Goal: Communication & Community: Ask a question

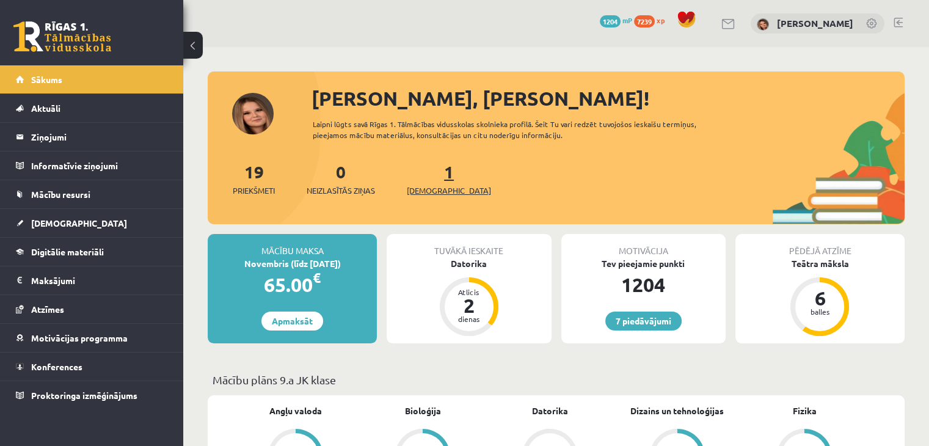
click at [428, 180] on link "1 Ieskaites" at bounding box center [449, 179] width 84 height 36
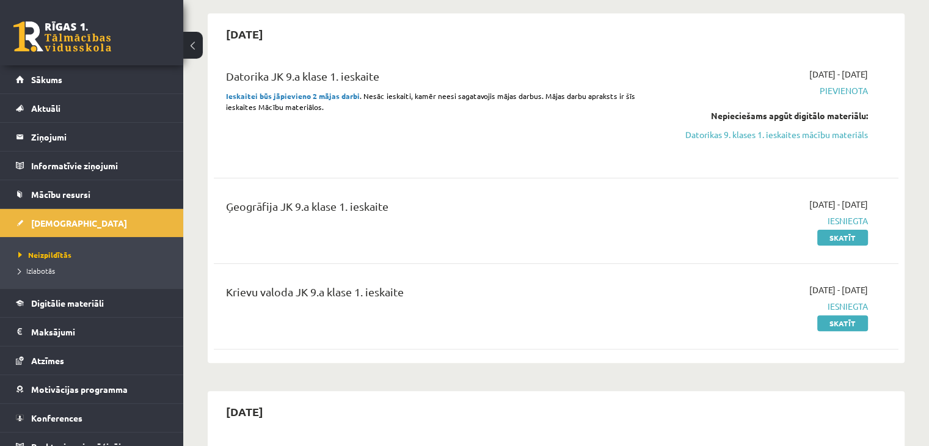
scroll to position [316, 0]
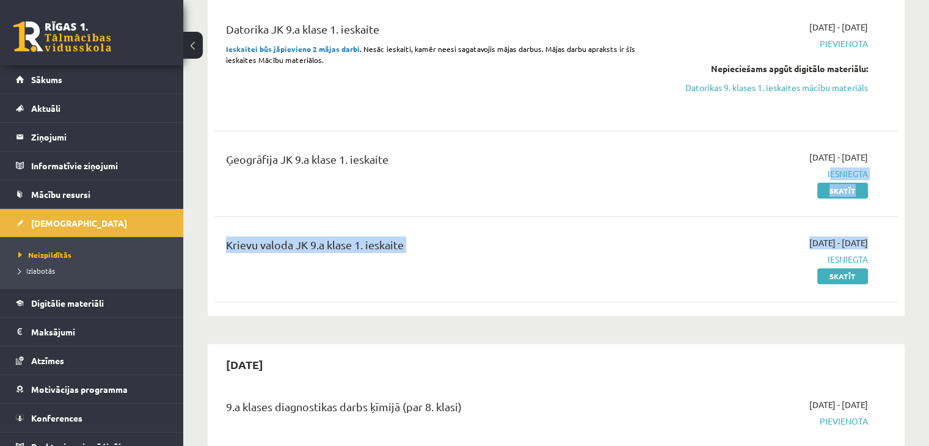
drag, startPoint x: 825, startPoint y: 164, endPoint x: 789, endPoint y: 257, distance: 99.4
click at [789, 257] on div "Datorika JK 9.a klase 1. ieskaite Ieskaitei būs jāpievieno 2 mājas darbi . Nesā…" at bounding box center [556, 159] width 685 height 301
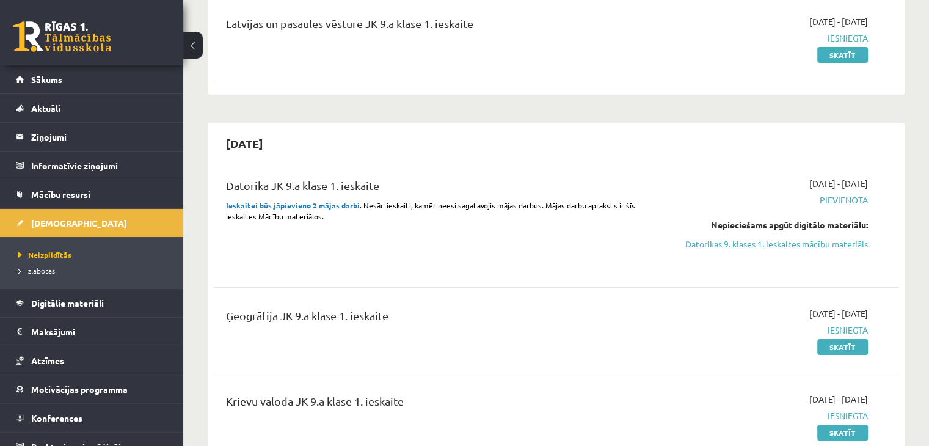
scroll to position [124, 0]
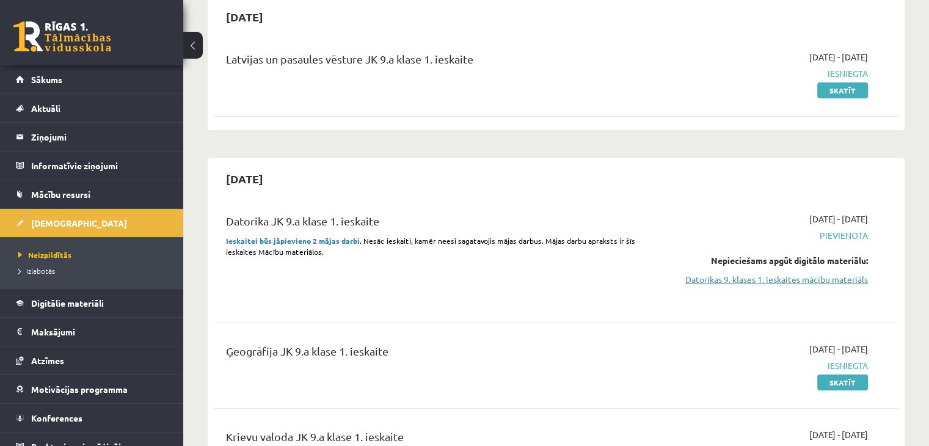
click at [814, 279] on link "Datorikas 9. klases 1. ieskaites mācību materiāls" at bounding box center [768, 279] width 202 height 13
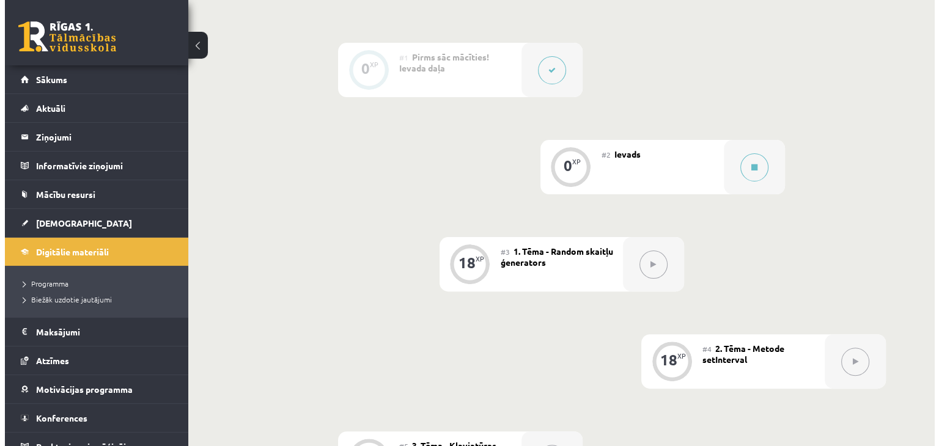
scroll to position [300, 0]
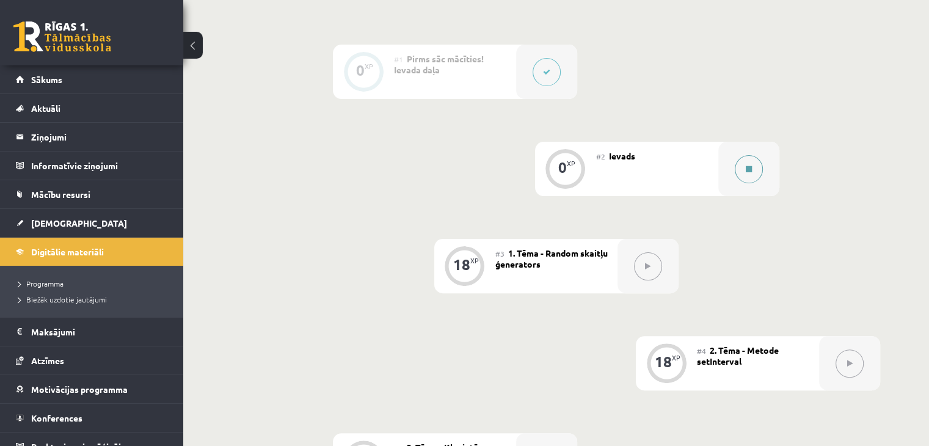
click at [749, 173] on icon at bounding box center [749, 169] width 6 height 7
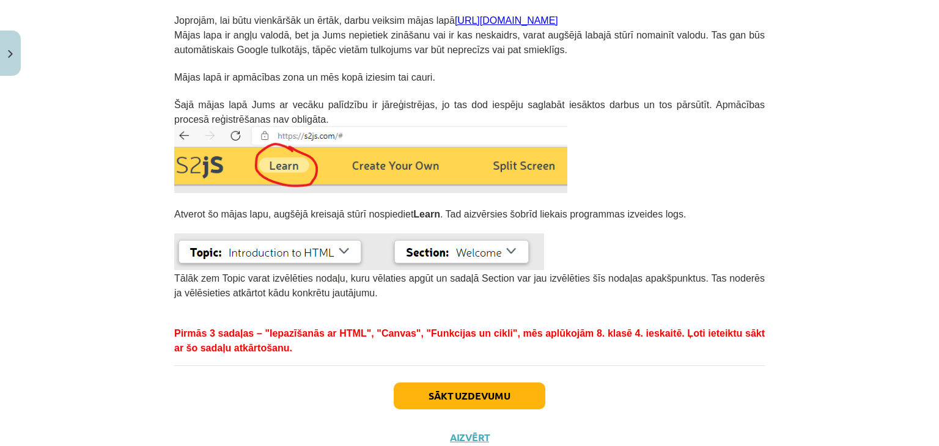
scroll to position [308, 0]
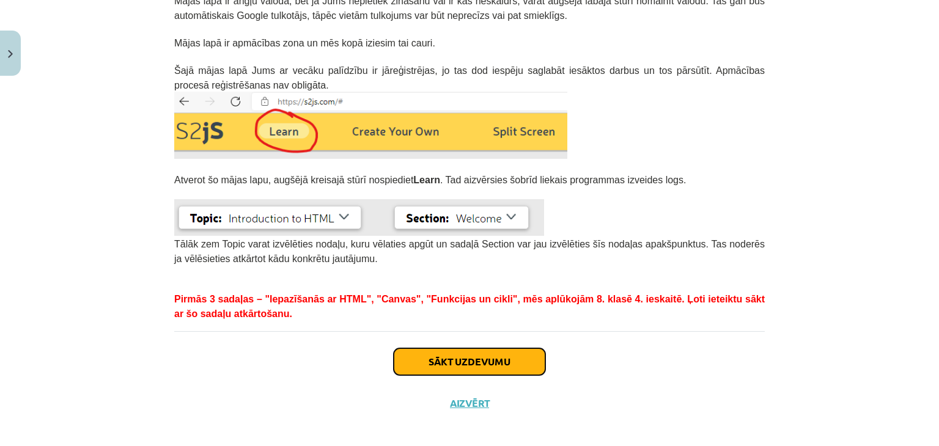
click at [455, 367] on button "Sākt uzdevumu" at bounding box center [469, 361] width 152 height 27
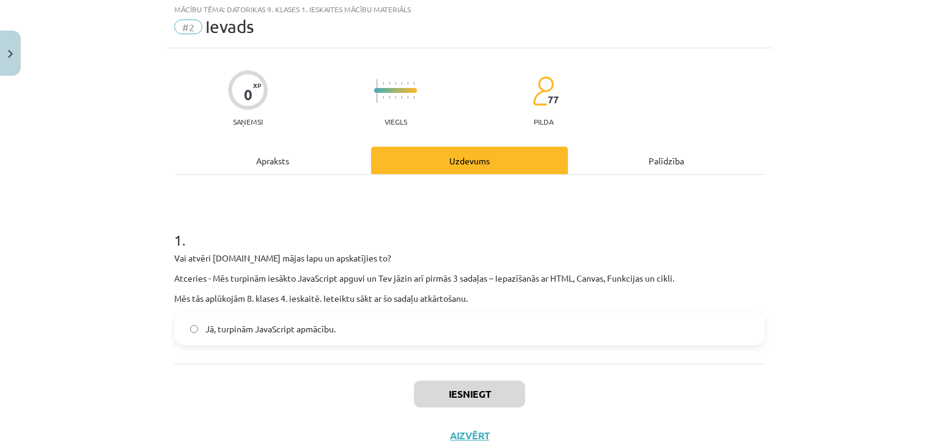
scroll to position [31, 0]
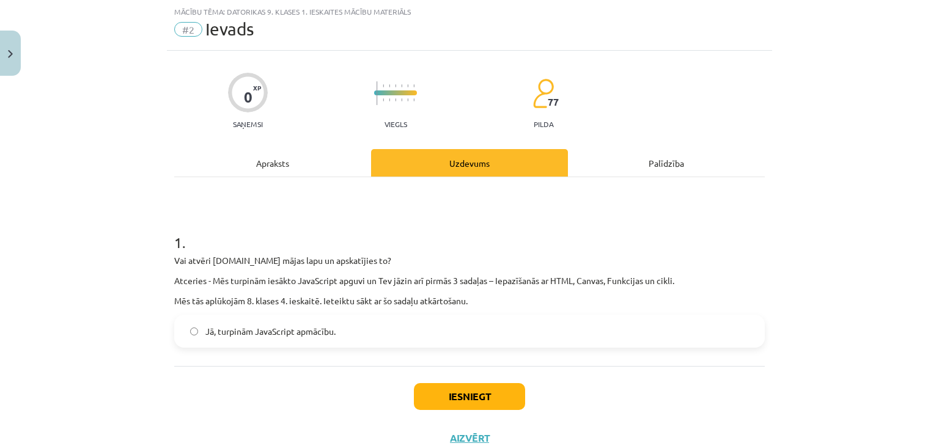
click at [365, 352] on div "1 . Vai atvēri s2js.com mājas lapu un apskatījies to? Atceries - Mēs turpinām i…" at bounding box center [469, 271] width 590 height 189
click at [456, 392] on button "Iesniegt" at bounding box center [469, 396] width 111 height 27
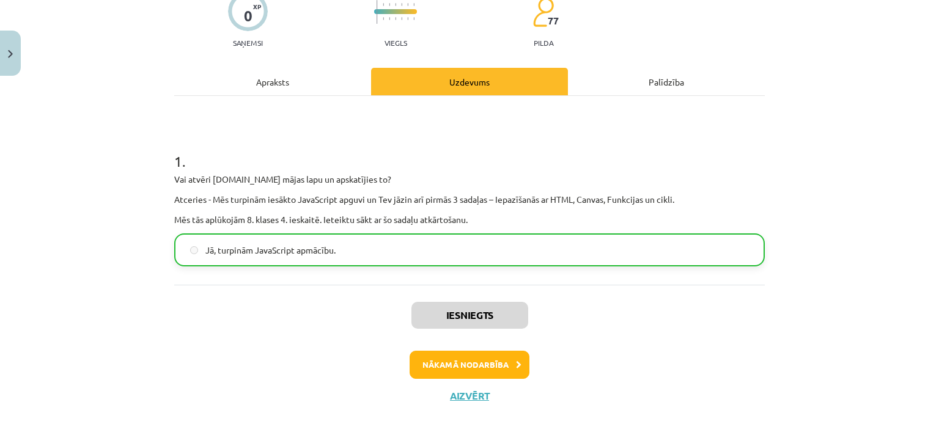
scroll to position [112, 0]
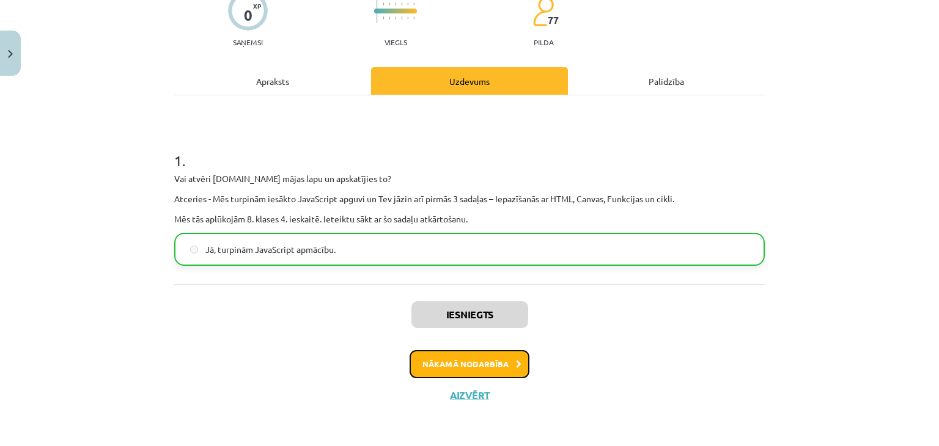
click at [482, 359] on button "Nākamā nodarbība" at bounding box center [469, 364] width 120 height 28
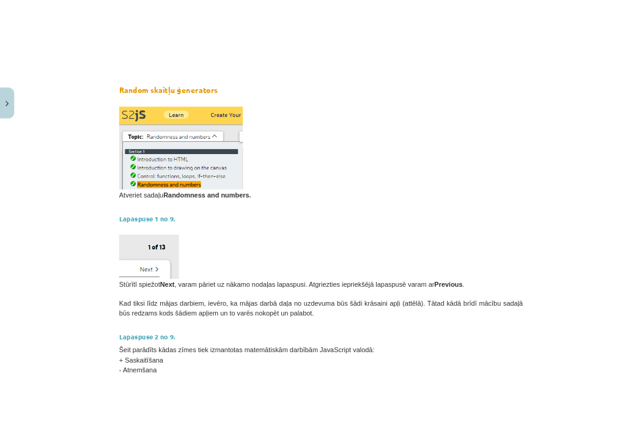
scroll to position [230, 0]
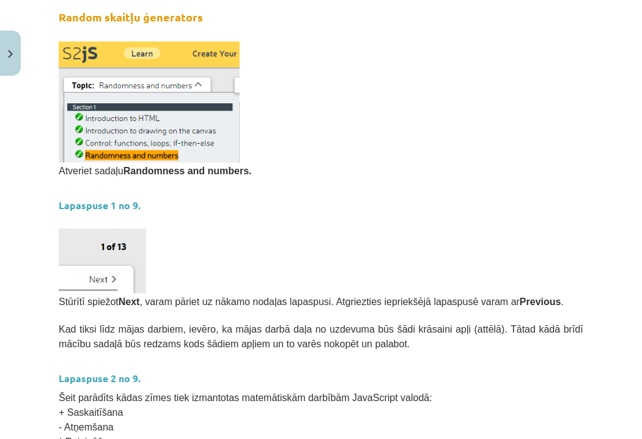
click at [374, 104] on p at bounding box center [321, 102] width 524 height 121
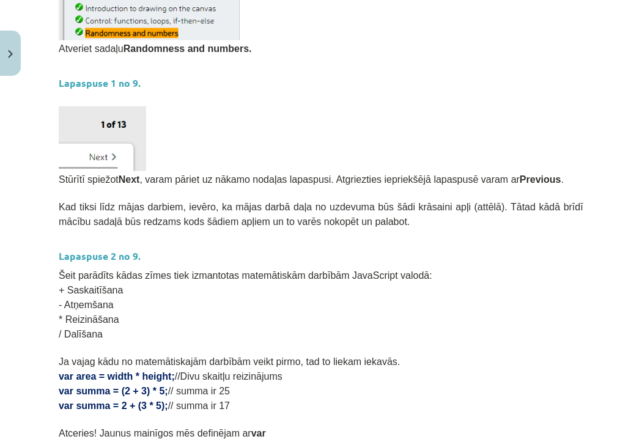
scroll to position [347, 0]
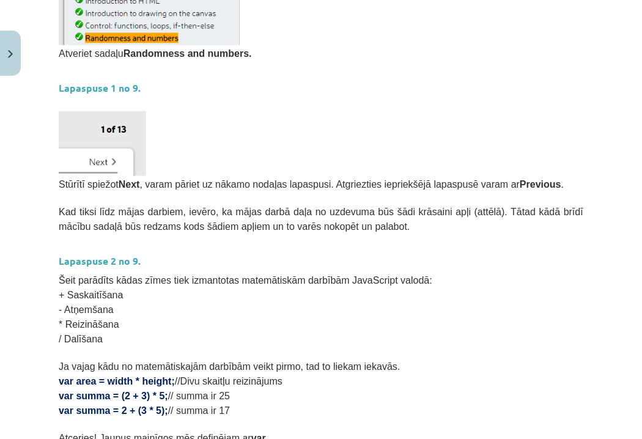
click at [213, 130] on p at bounding box center [321, 143] width 524 height 65
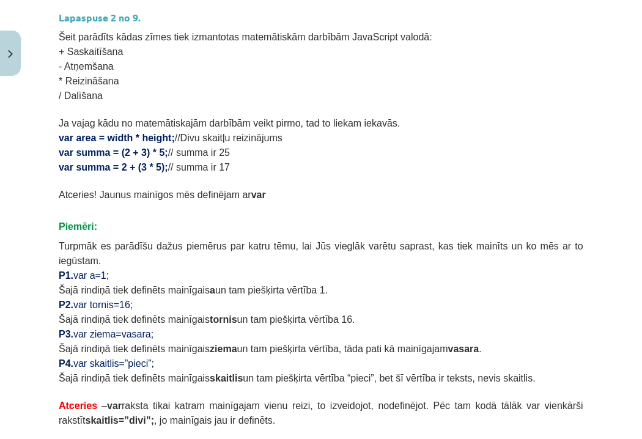
scroll to position [631, 0]
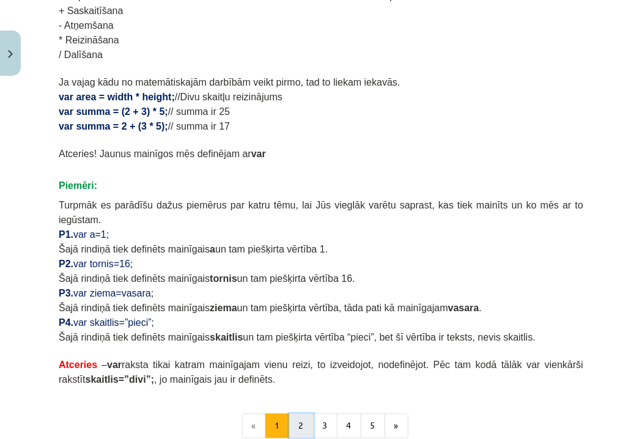
click at [300, 414] on button "2" at bounding box center [301, 426] width 24 height 24
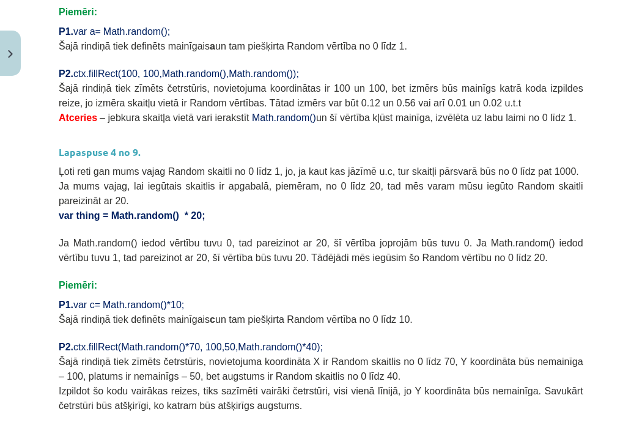
scroll to position [518, 0]
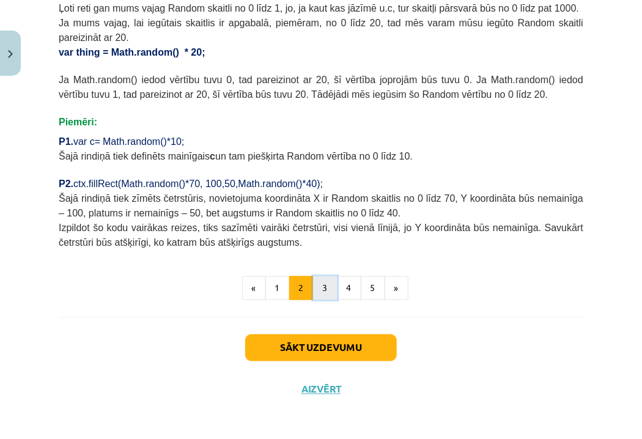
click at [321, 287] on button "3" at bounding box center [325, 288] width 24 height 24
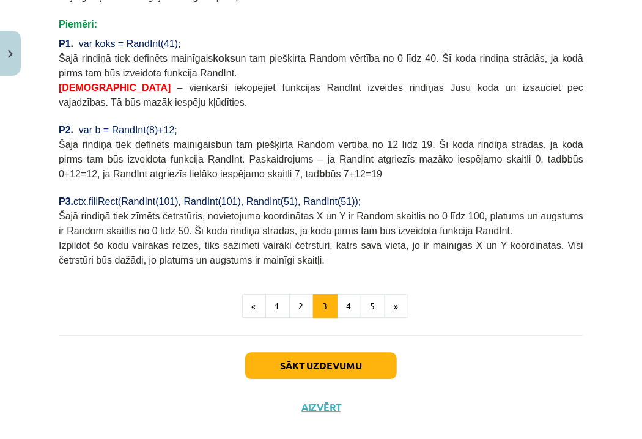
scroll to position [1056, 0]
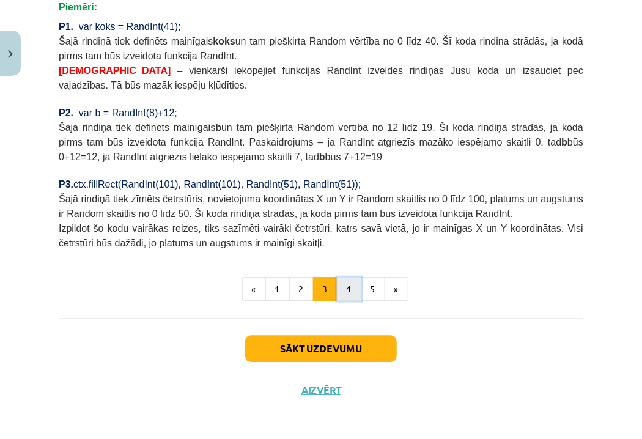
click at [345, 285] on button "4" at bounding box center [349, 289] width 24 height 24
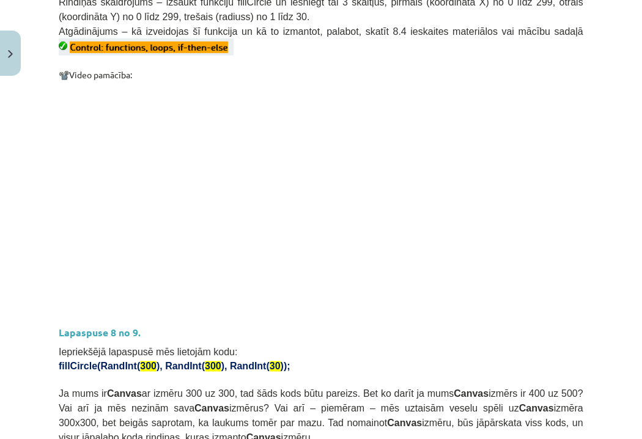
scroll to position [434, 0]
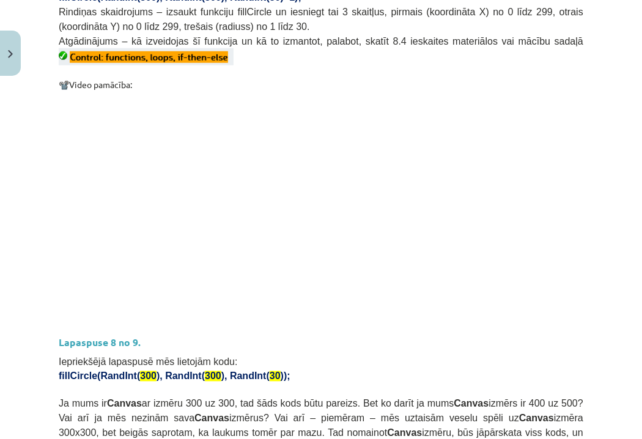
click at [495, 331] on h3 "Lapaspuse 8 no 9." at bounding box center [321, 338] width 524 height 23
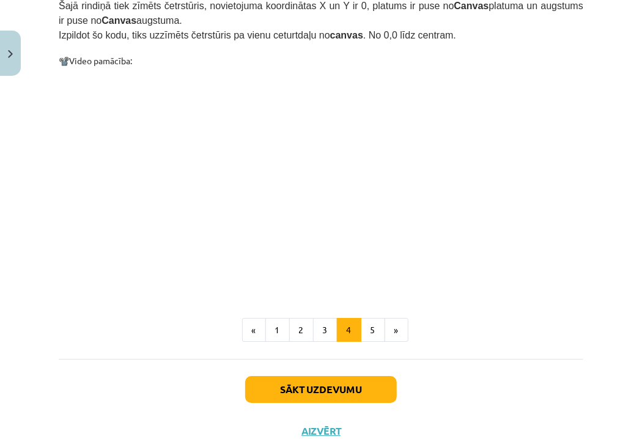
scroll to position [1232, 0]
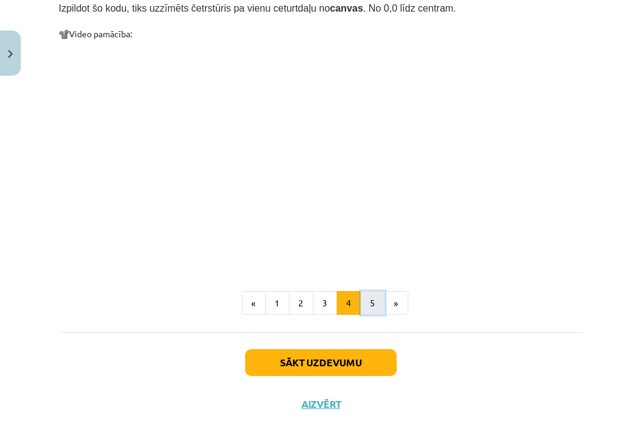
click at [367, 291] on button "5" at bounding box center [373, 303] width 24 height 24
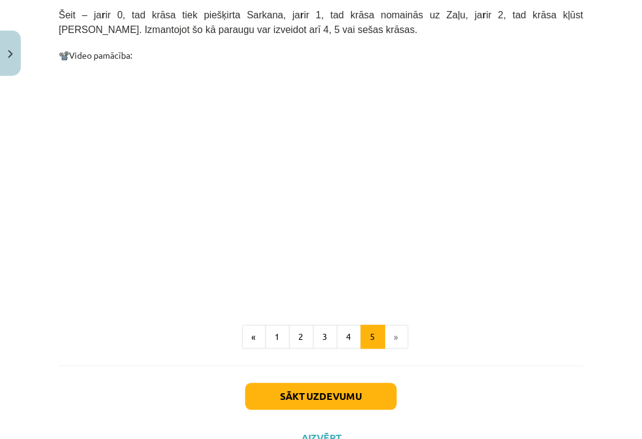
scroll to position [716, 0]
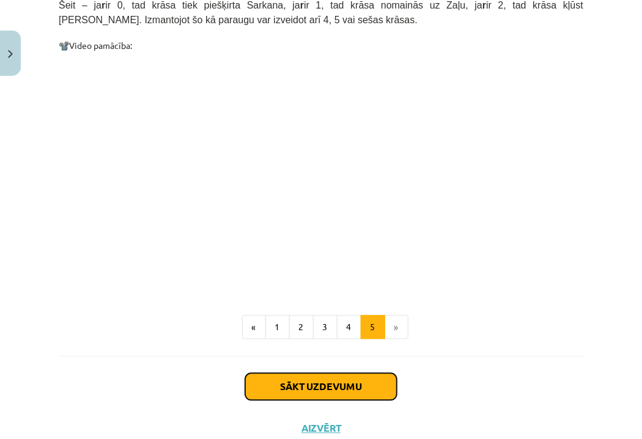
click at [330, 373] on button "Sākt uzdevumu" at bounding box center [321, 386] width 152 height 27
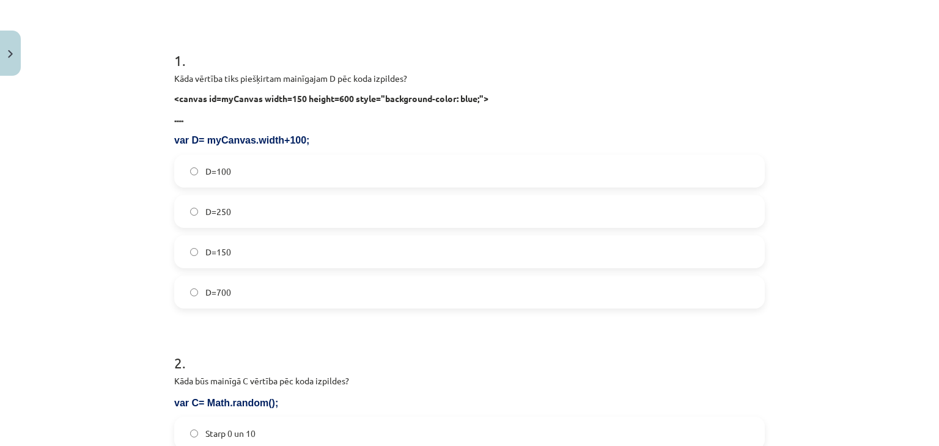
scroll to position [235, 0]
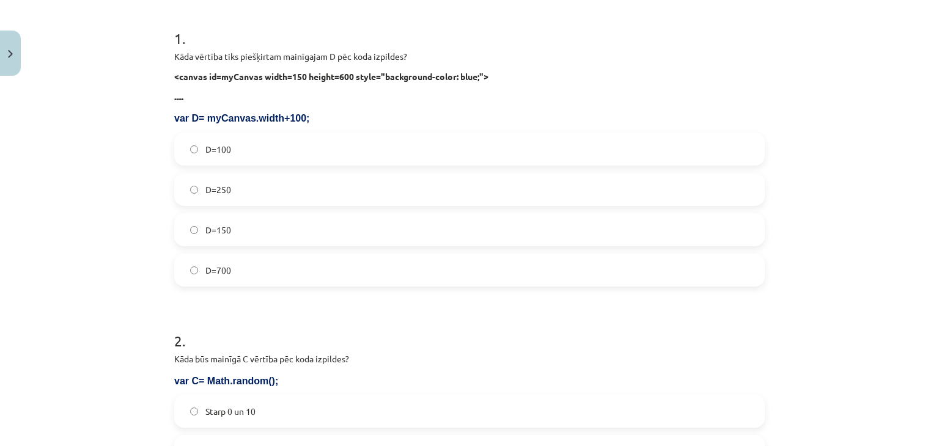
click at [257, 224] on label "D=150" at bounding box center [469, 229] width 588 height 31
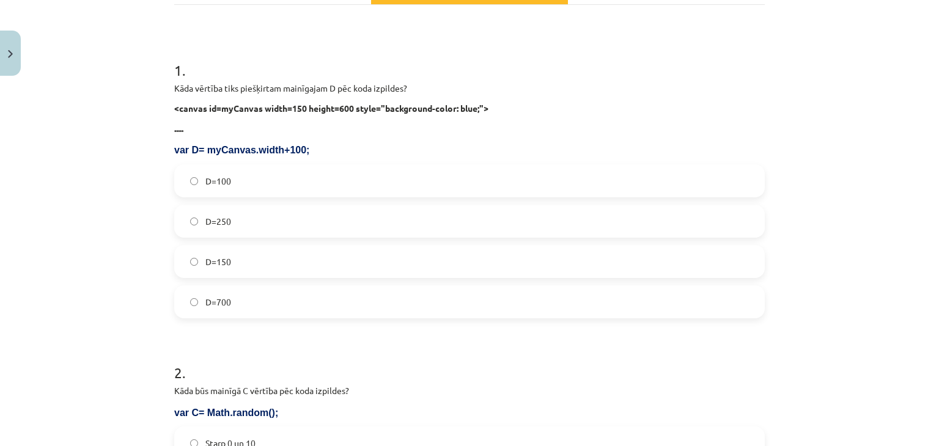
scroll to position [200, 0]
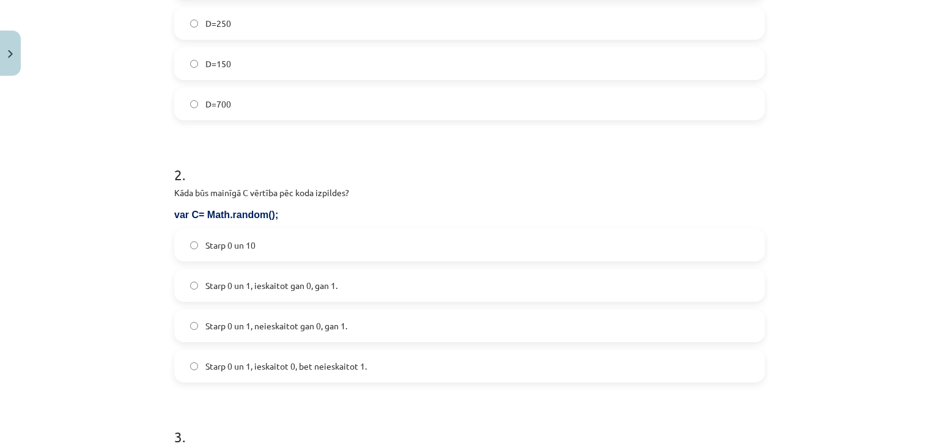
scroll to position [423, 0]
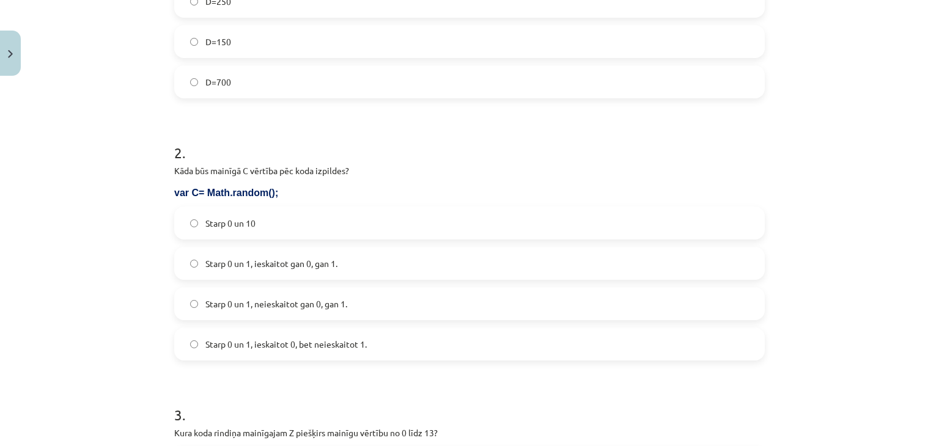
click at [235, 221] on span "Starp 0 un 10" at bounding box center [230, 223] width 50 height 13
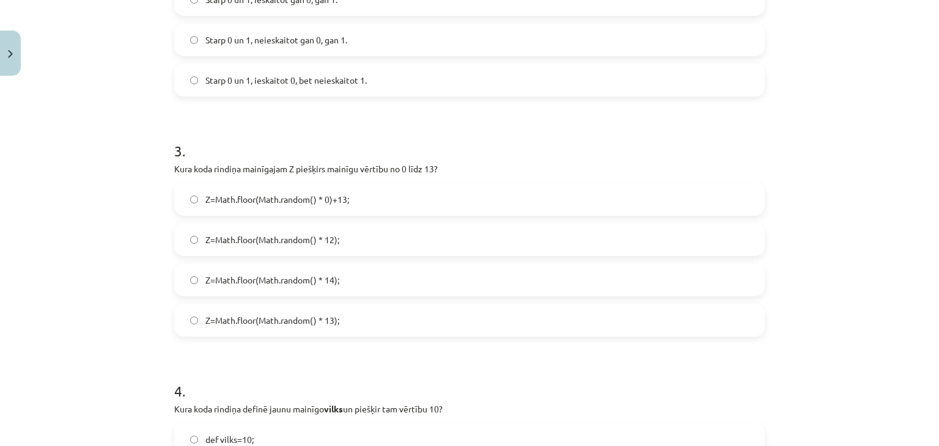
scroll to position [689, 0]
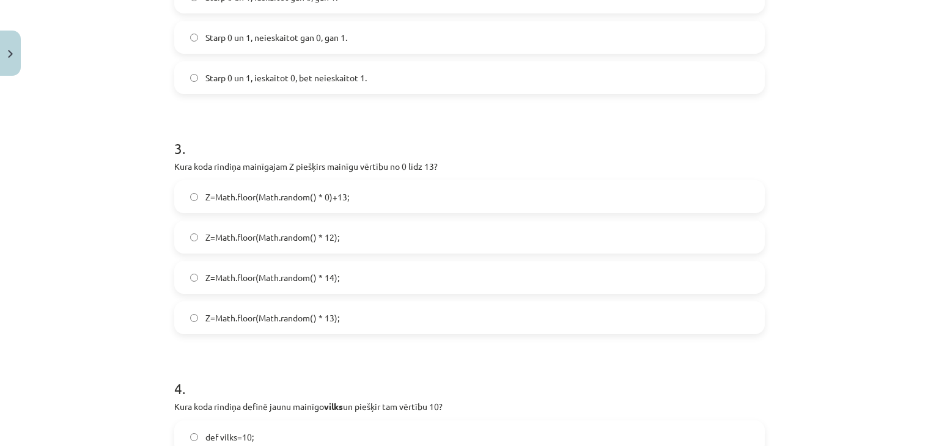
click at [436, 195] on label "Z=Math.floor(Math.random() * 0)+13;" at bounding box center [469, 196] width 588 height 31
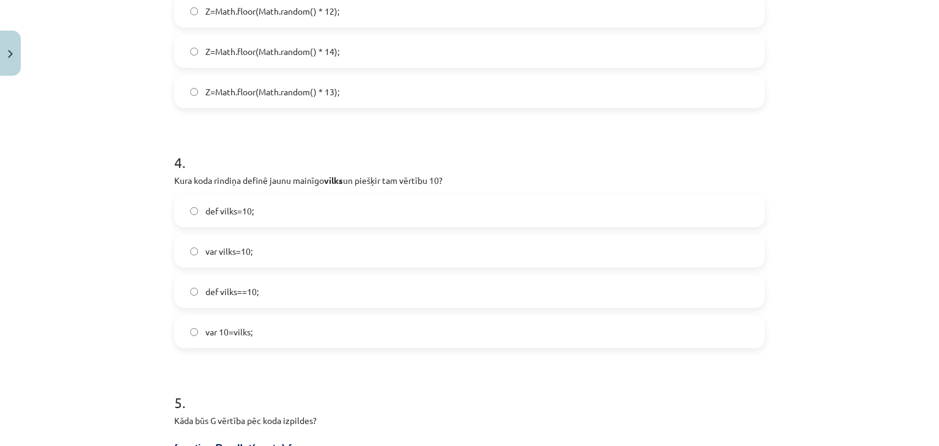
scroll to position [923, 0]
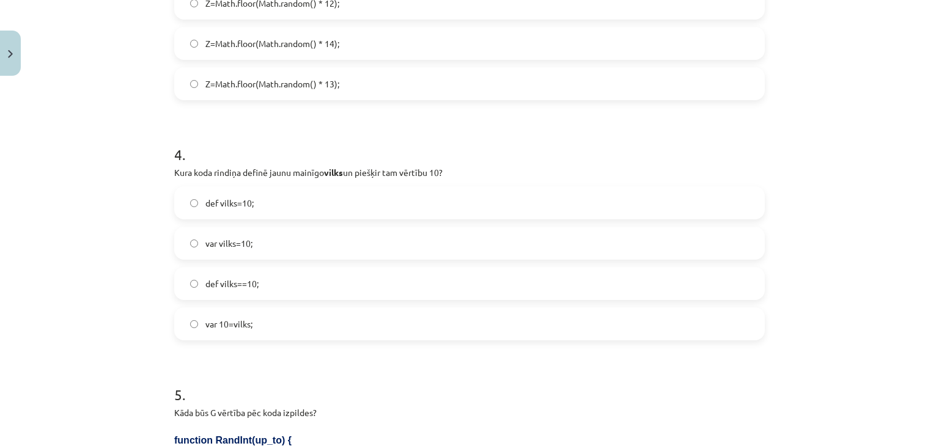
click at [727, 329] on label "var 10=vilks;" at bounding box center [469, 324] width 588 height 31
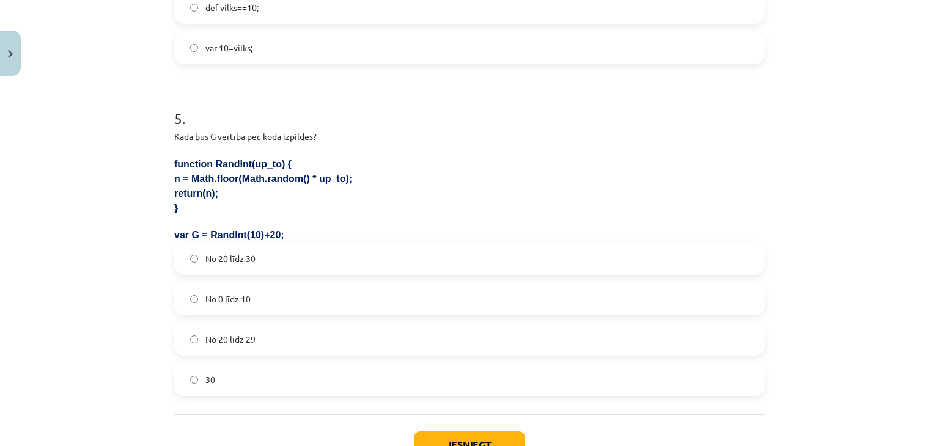
scroll to position [1201, 0]
click at [257, 255] on label "No 20 līdz 30" at bounding box center [469, 256] width 588 height 31
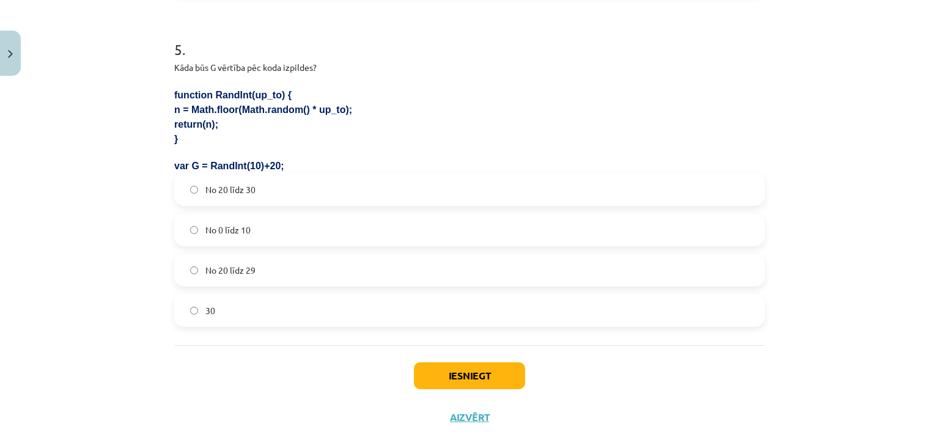
scroll to position [1290, 0]
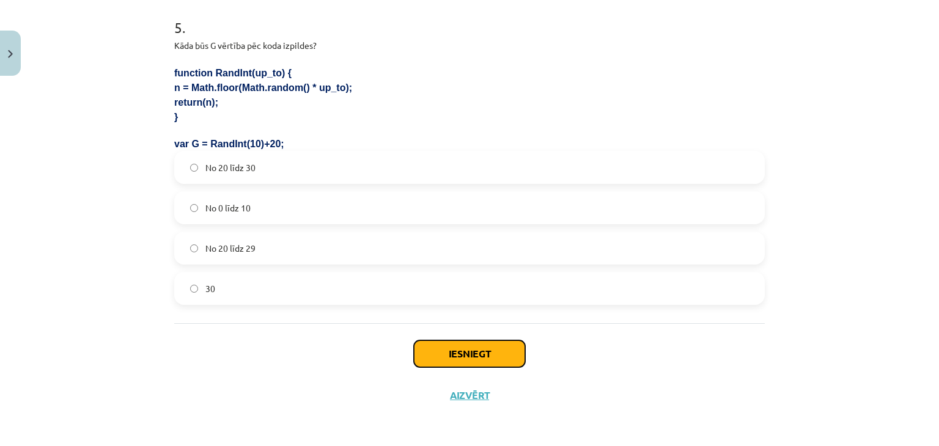
click at [478, 355] on button "Iesniegt" at bounding box center [469, 353] width 111 height 27
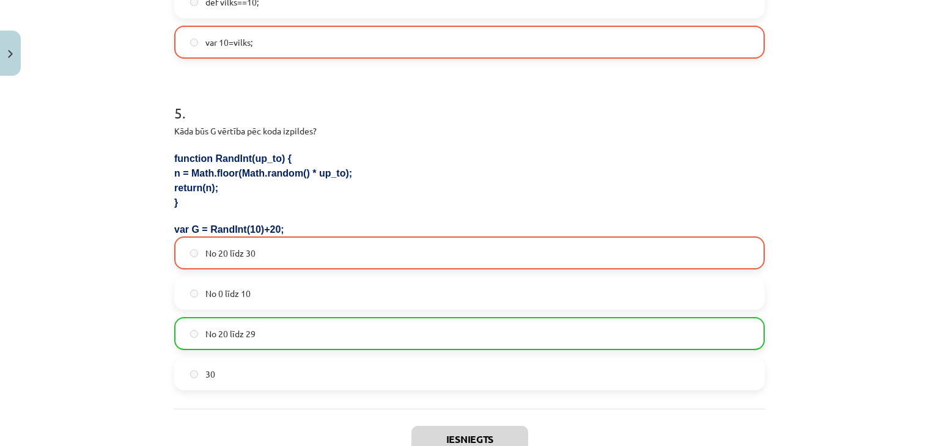
scroll to position [1330, 0]
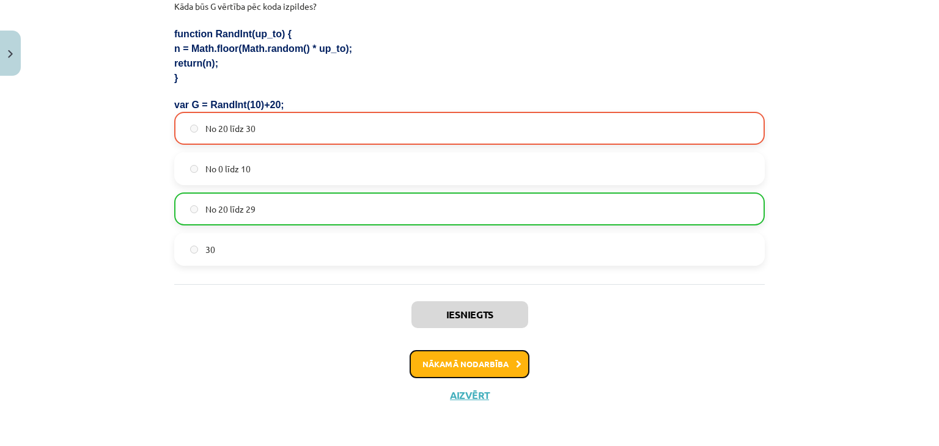
click at [494, 366] on button "Nākamā nodarbība" at bounding box center [469, 364] width 120 height 28
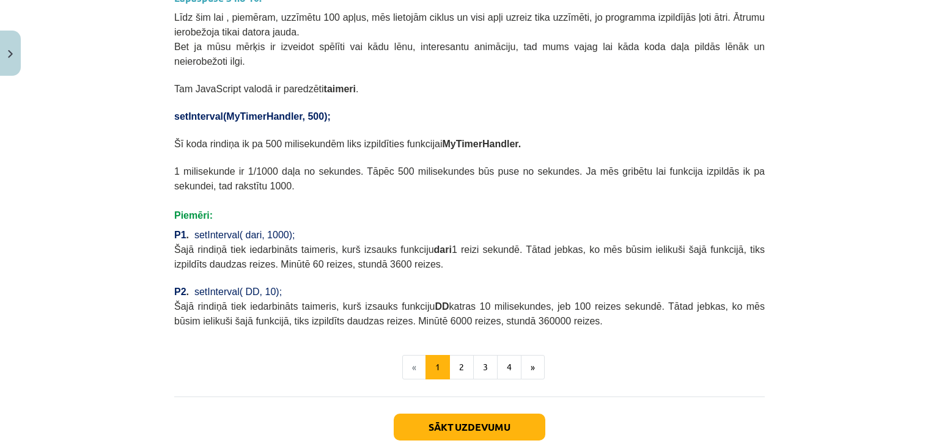
scroll to position [490, 0]
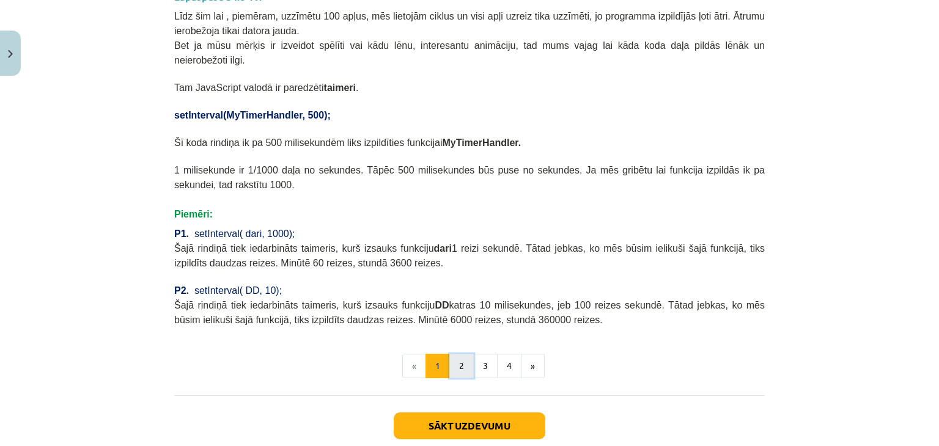
click at [455, 354] on button "2" at bounding box center [461, 366] width 24 height 24
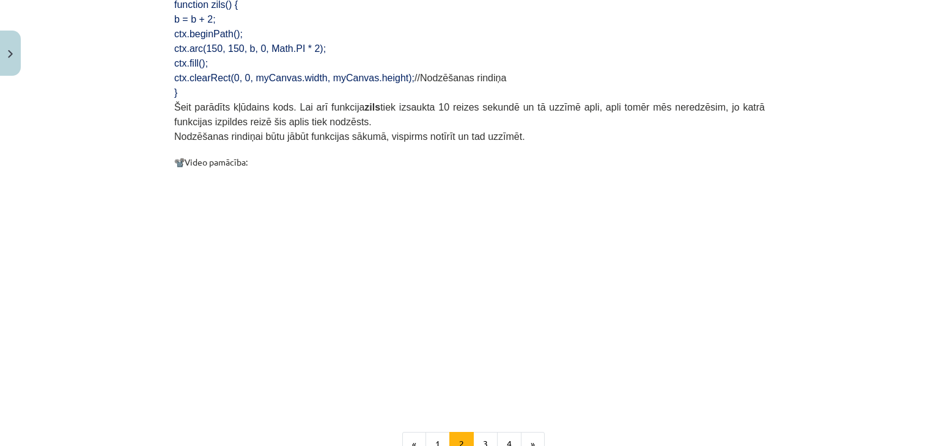
scroll to position [1250, 0]
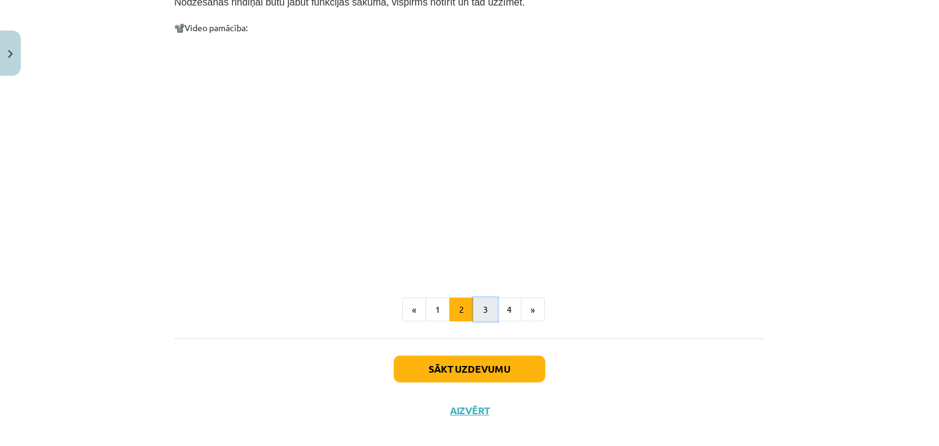
click at [481, 298] on button "3" at bounding box center [485, 310] width 24 height 24
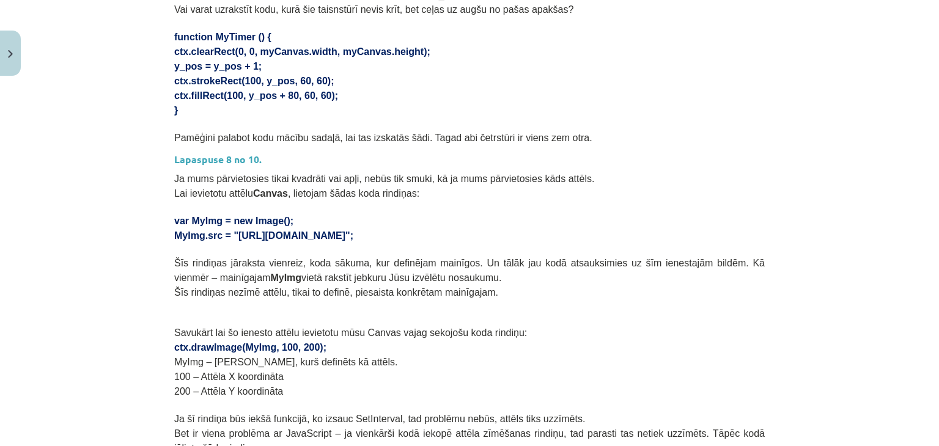
scroll to position [912, 0]
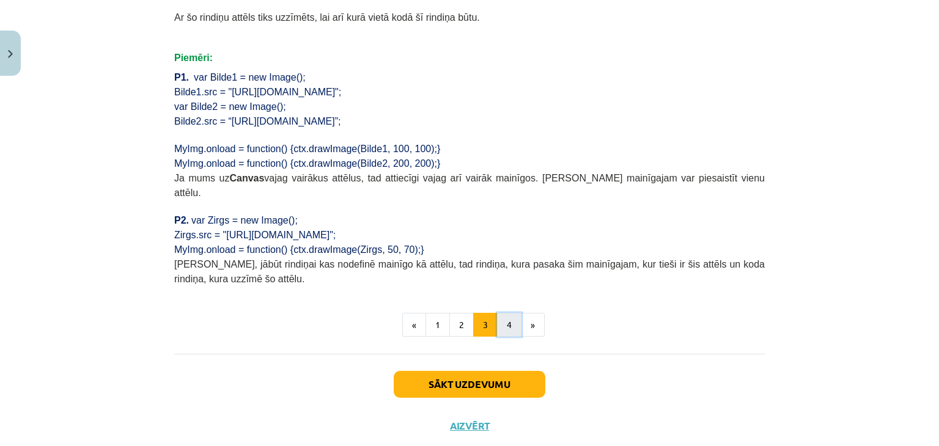
click at [506, 313] on button "4" at bounding box center [509, 325] width 24 height 24
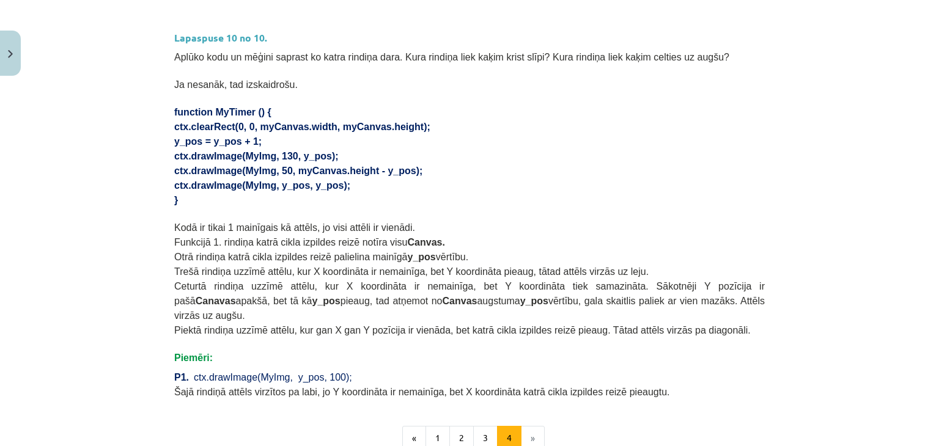
scroll to position [825, 0]
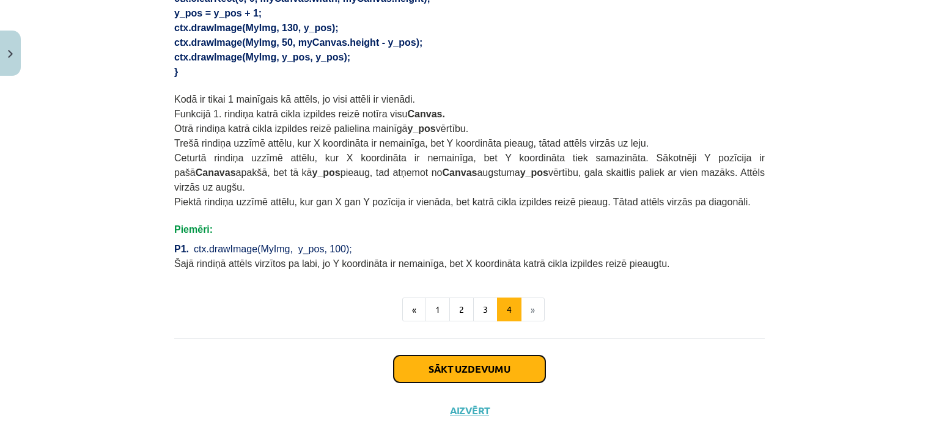
click at [461, 356] on button "Sākt uzdevumu" at bounding box center [469, 369] width 152 height 27
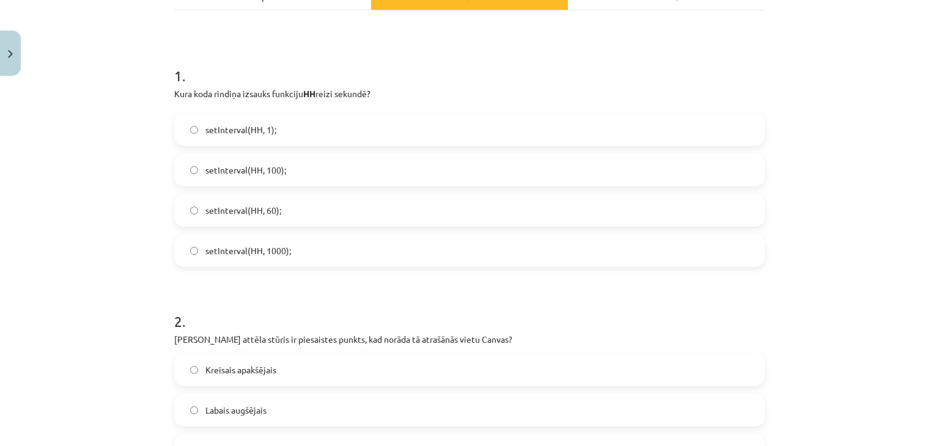
scroll to position [201, 0]
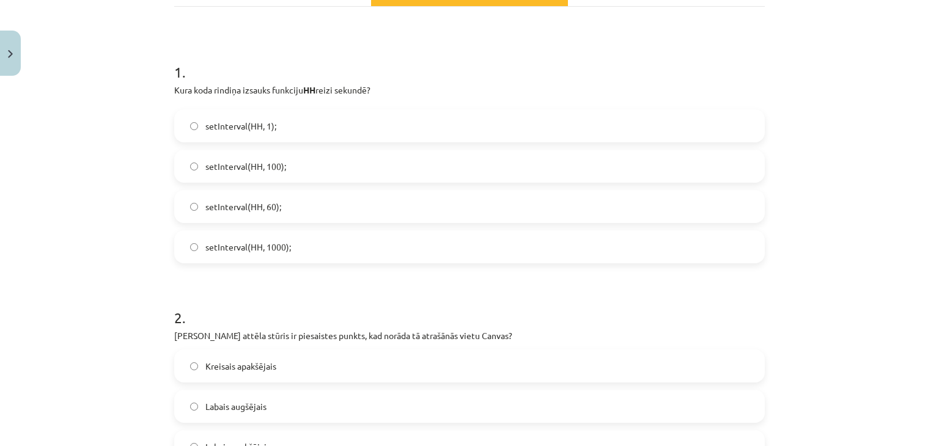
click at [411, 133] on label "setInterval(HH, 1);" at bounding box center [469, 126] width 588 height 31
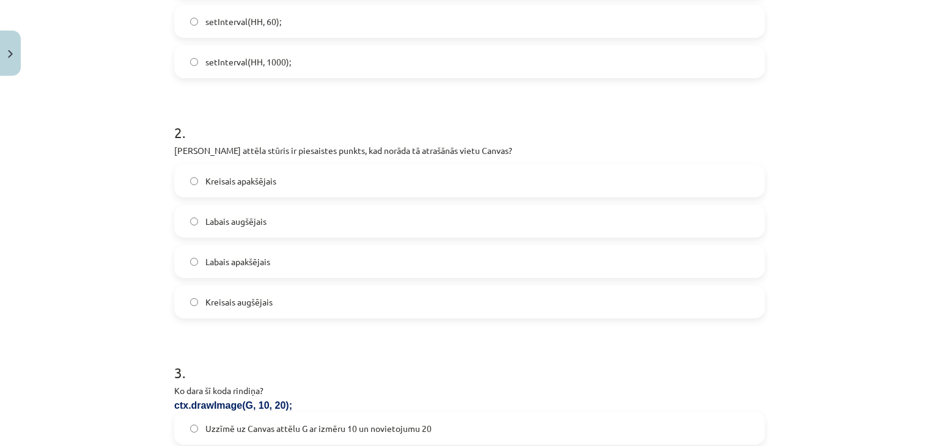
scroll to position [392, 0]
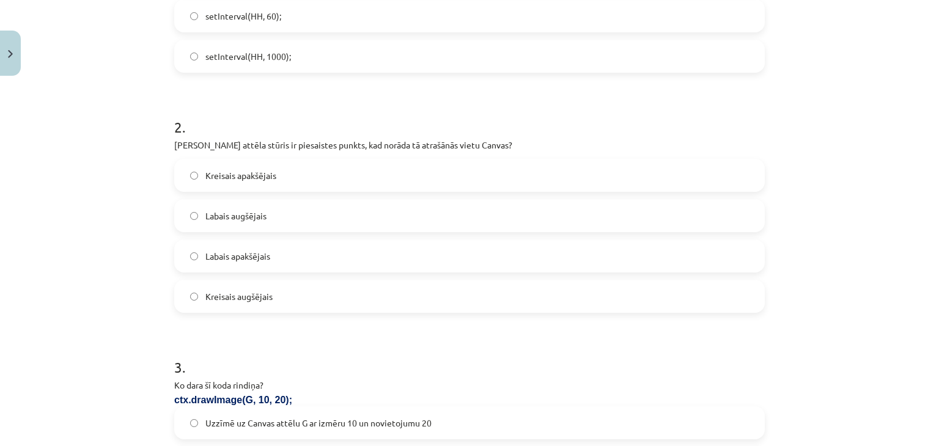
click at [286, 301] on label "Kreisais augšējais" at bounding box center [469, 296] width 588 height 31
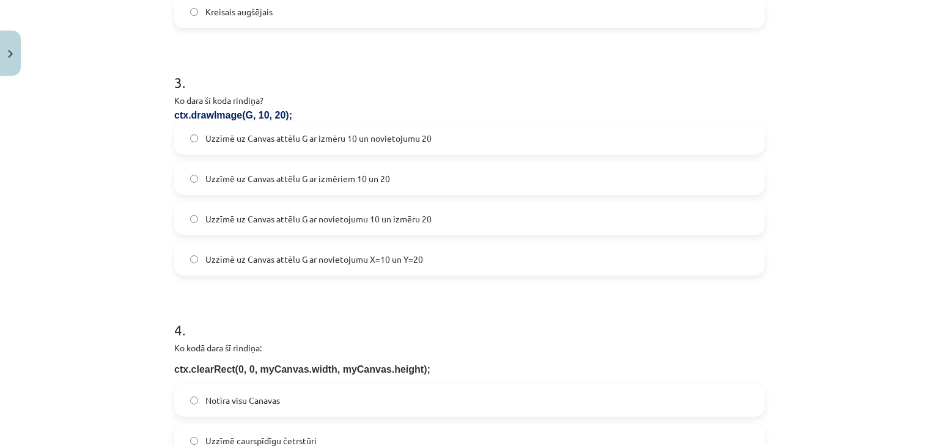
scroll to position [721, 0]
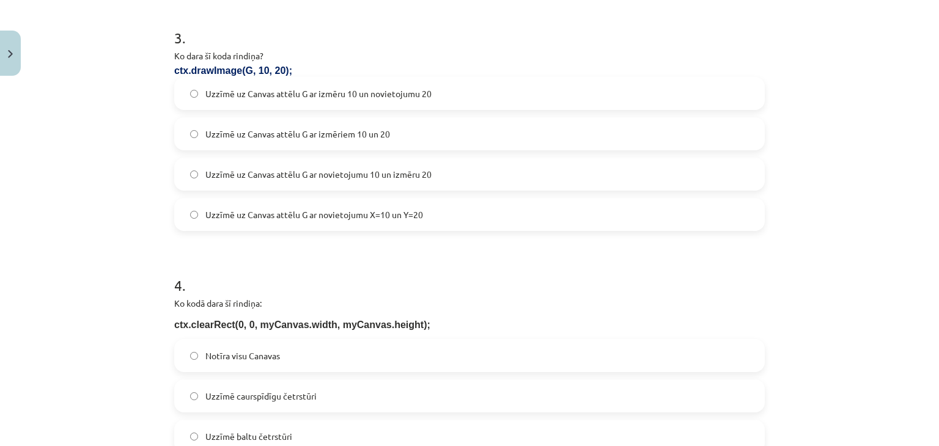
click at [454, 210] on label "Uzzīmē uz Canvas attēlu G ar novietojumu X=10 un Y=20" at bounding box center [469, 214] width 588 height 31
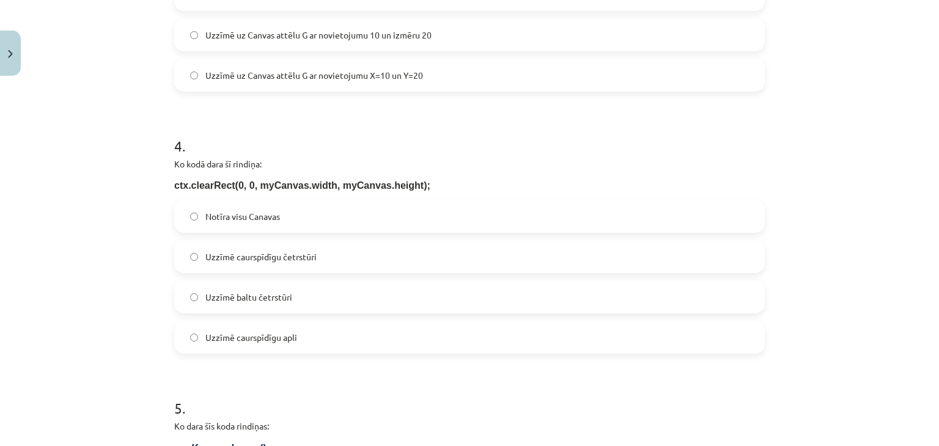
scroll to position [873, 0]
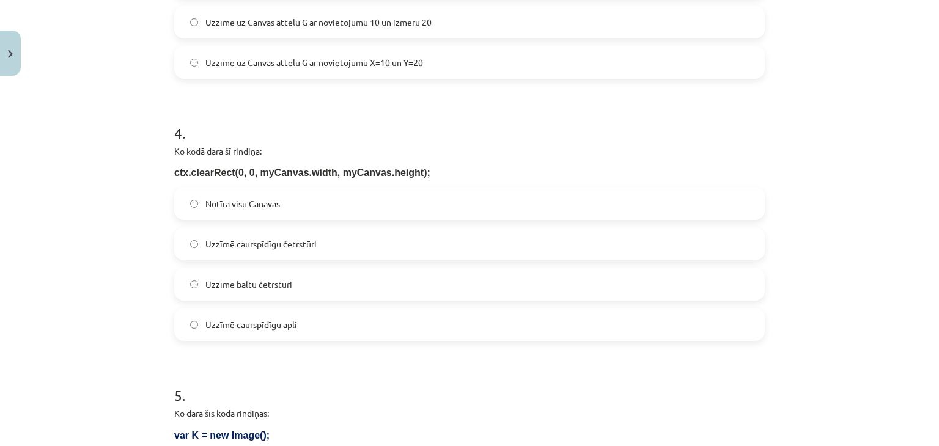
click at [692, 205] on label "Notīra visu Canavas" at bounding box center [469, 203] width 588 height 31
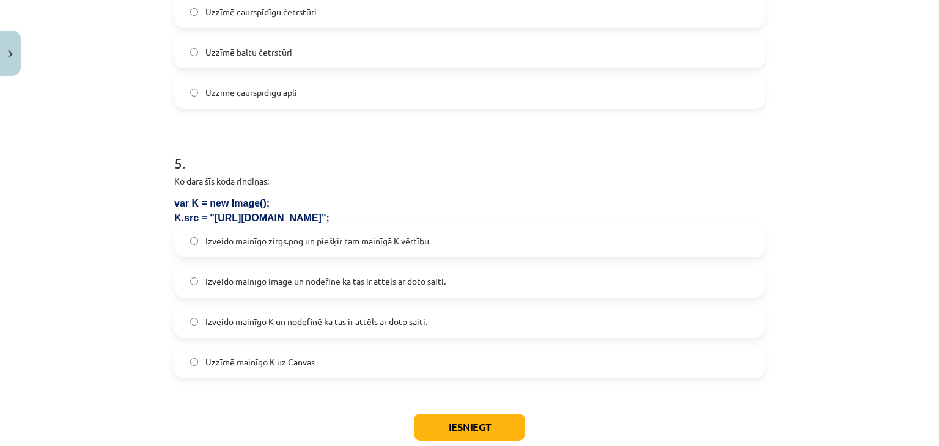
scroll to position [1114, 0]
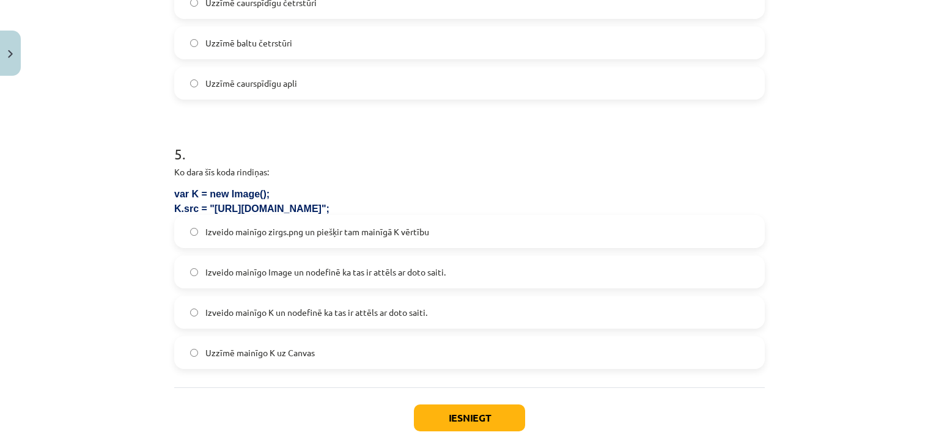
click at [724, 305] on label "Izveido mainīgo K un nodefinē ka tas ir attēls ar doto saiti." at bounding box center [469, 312] width 588 height 31
click at [463, 415] on button "Iesniegt" at bounding box center [469, 417] width 111 height 27
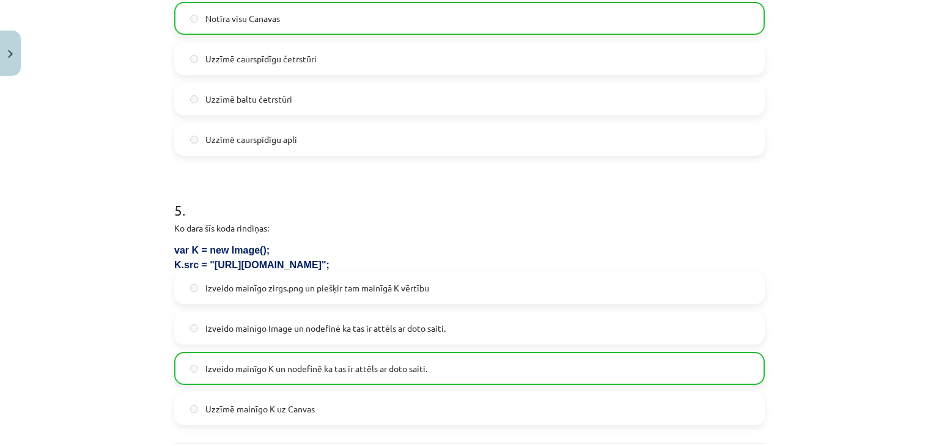
scroll to position [1217, 0]
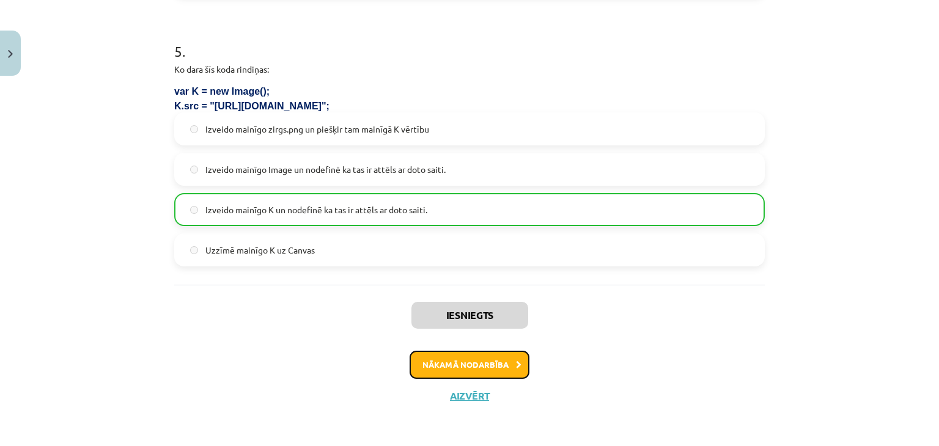
click at [468, 363] on button "Nākamā nodarbība" at bounding box center [469, 365] width 120 height 28
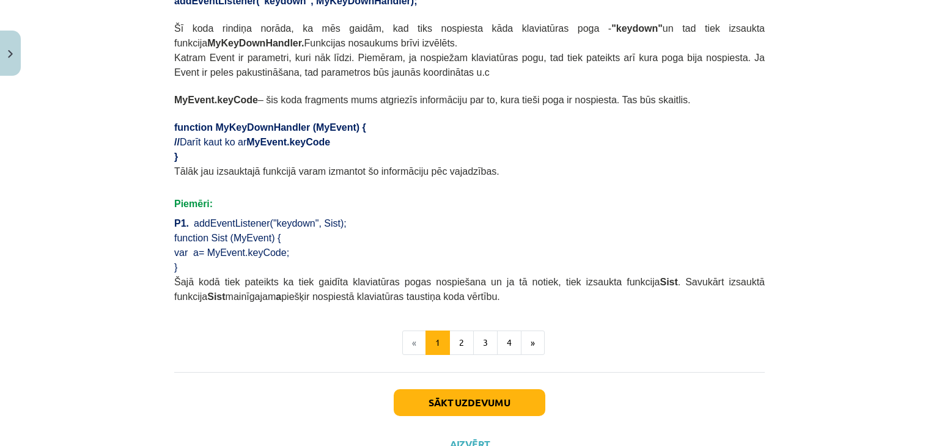
scroll to position [694, 0]
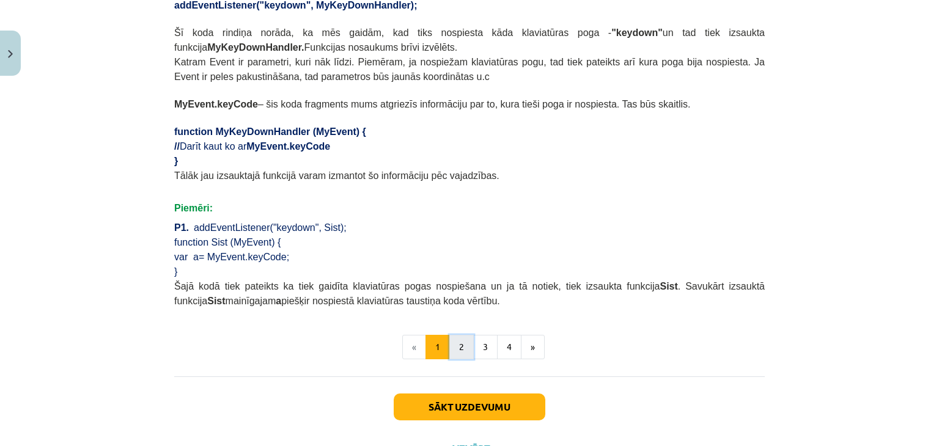
click at [459, 335] on button "2" at bounding box center [461, 347] width 24 height 24
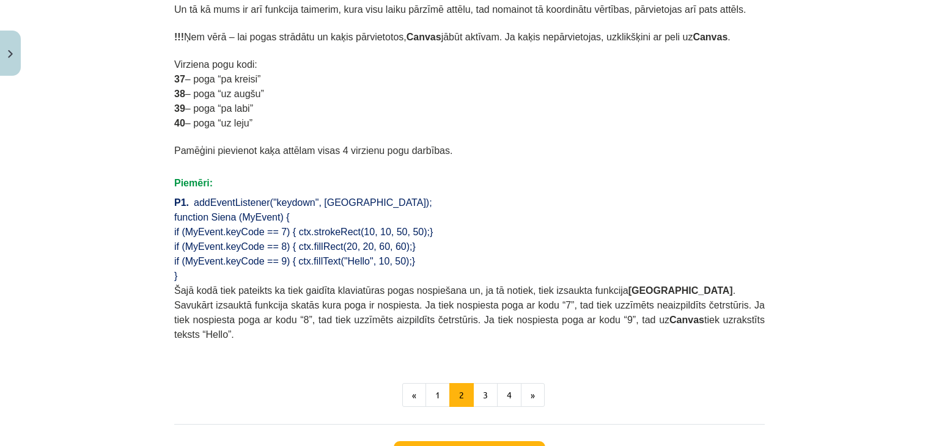
scroll to position [787, 0]
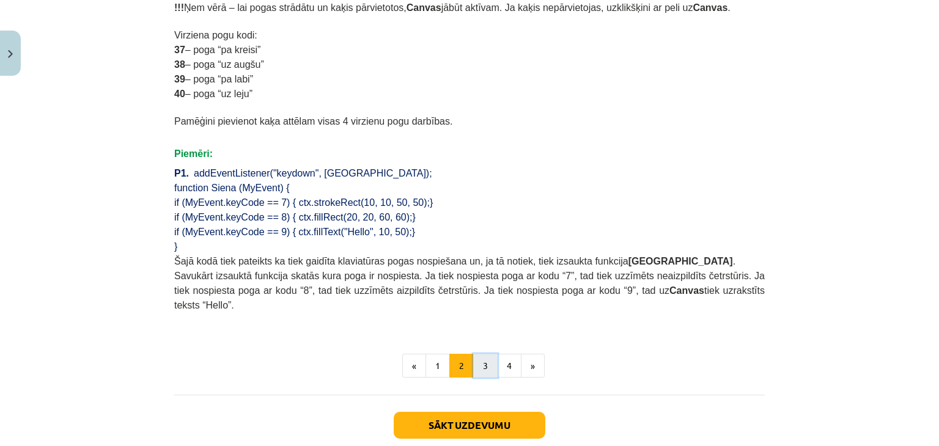
click at [480, 354] on button "3" at bounding box center [485, 366] width 24 height 24
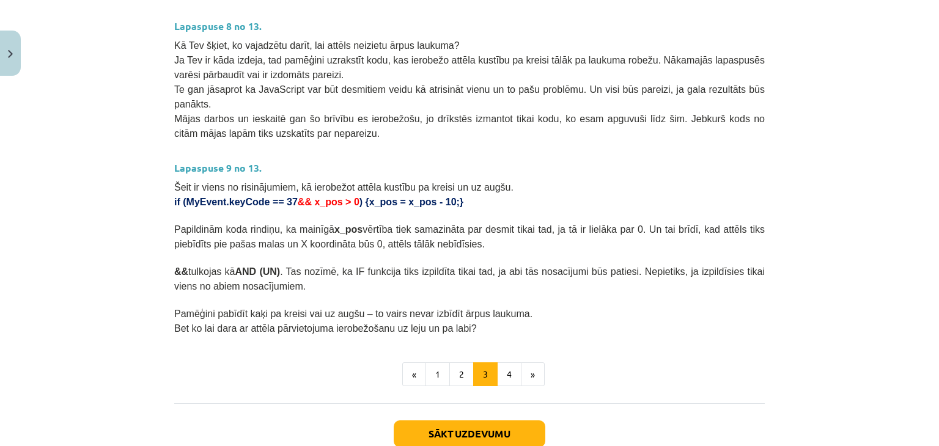
scroll to position [677, 0]
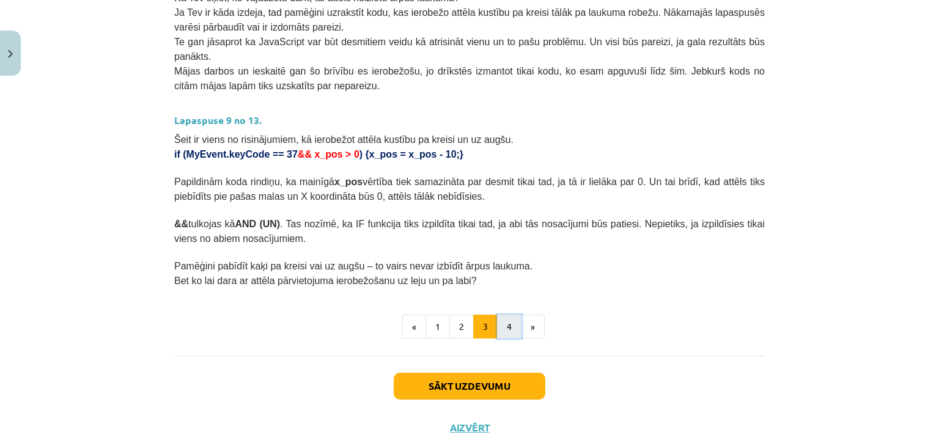
click at [509, 315] on button "4" at bounding box center [509, 327] width 24 height 24
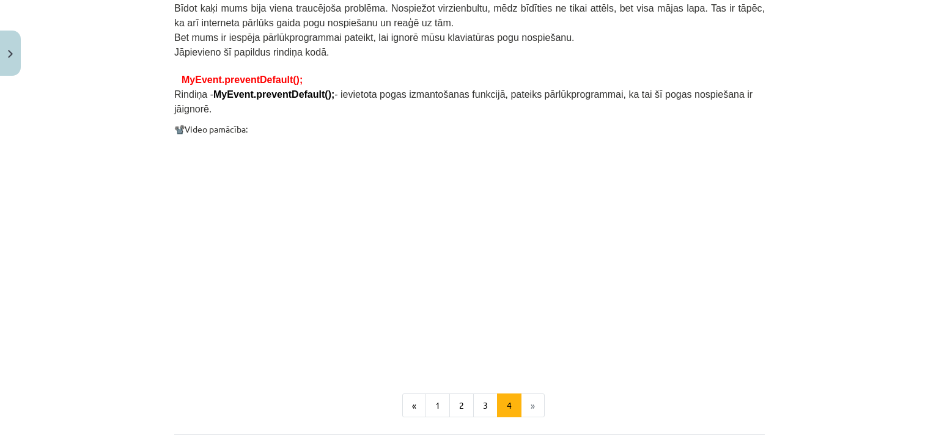
scroll to position [1005, 0]
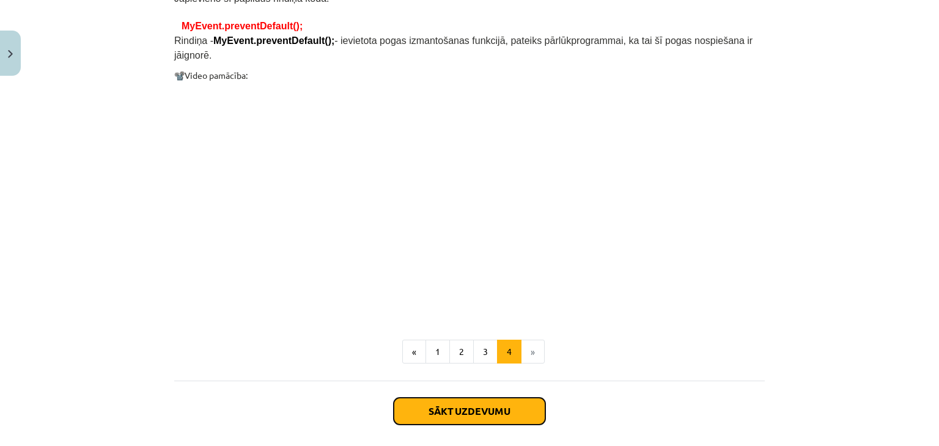
click at [514, 398] on button "Sākt uzdevumu" at bounding box center [469, 411] width 152 height 27
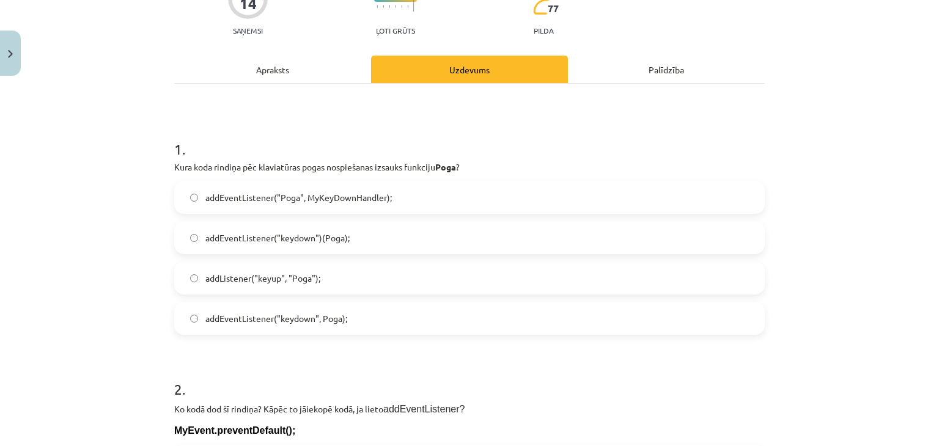
scroll to position [133, 0]
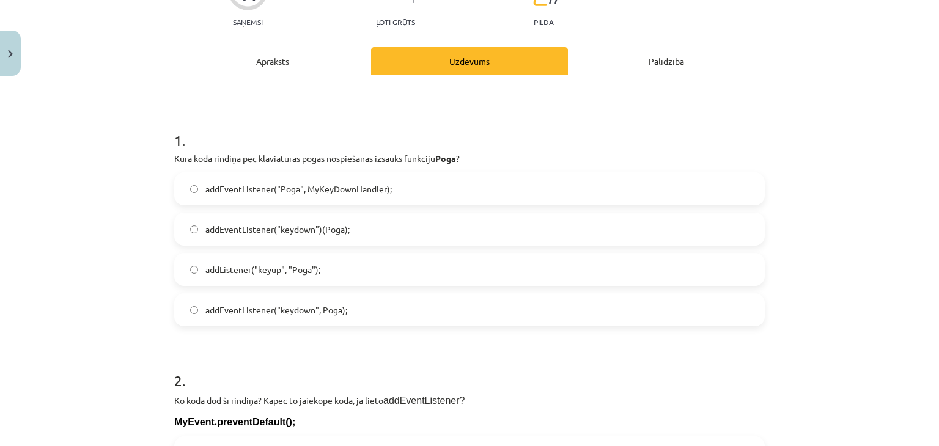
click at [422, 178] on label "addEventListener("Poga", MyKeyDownHandler);" at bounding box center [469, 189] width 588 height 31
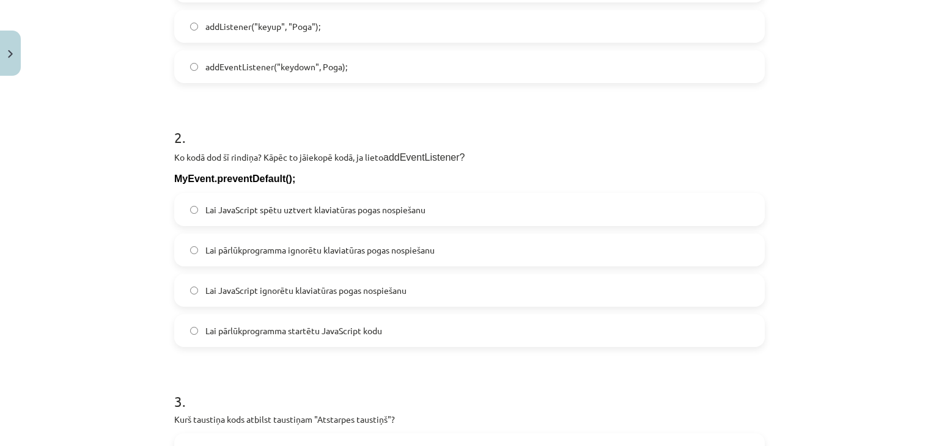
scroll to position [377, 0]
click at [404, 245] on span "Lai pārlūkprogramma ignorētu klaviatūras pogas nospiešanu" at bounding box center [319, 249] width 229 height 13
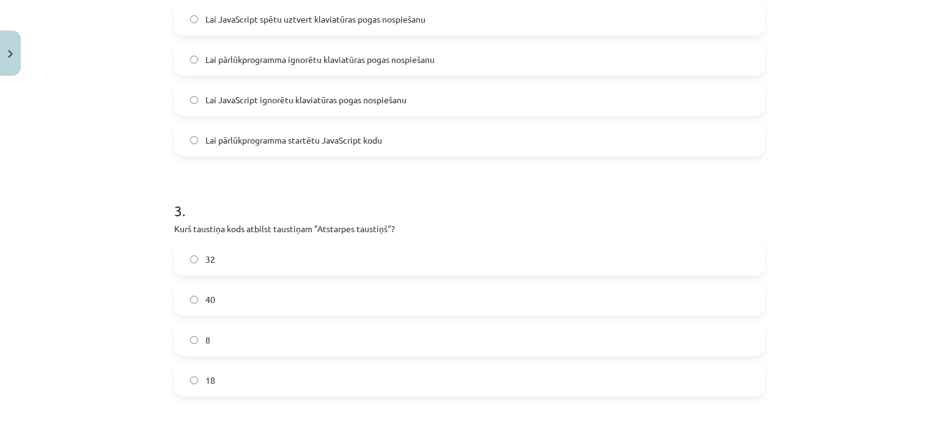
scroll to position [572, 0]
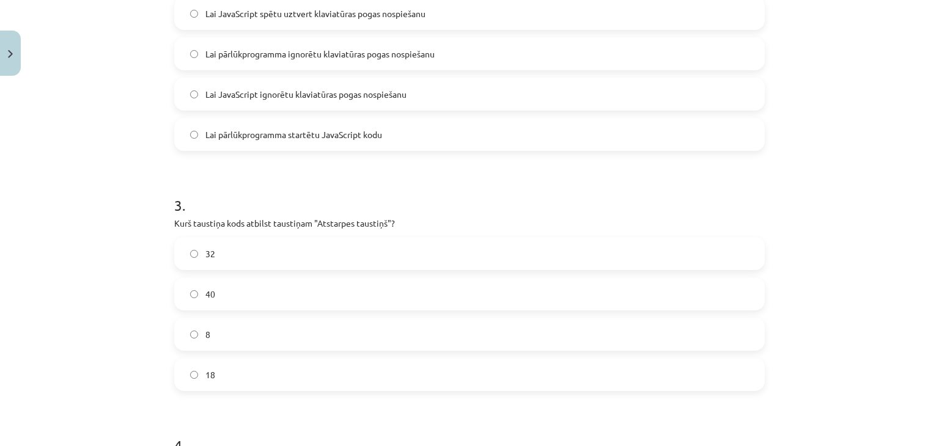
click at [607, 257] on label "32" at bounding box center [469, 253] width 588 height 31
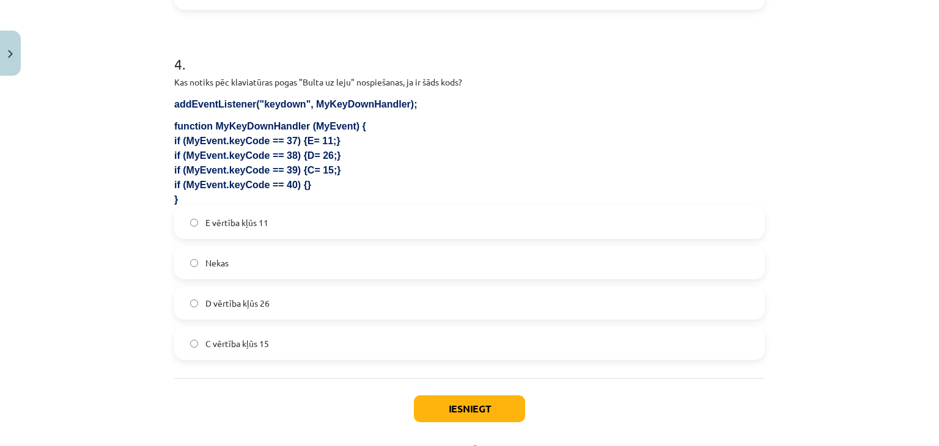
scroll to position [972, 0]
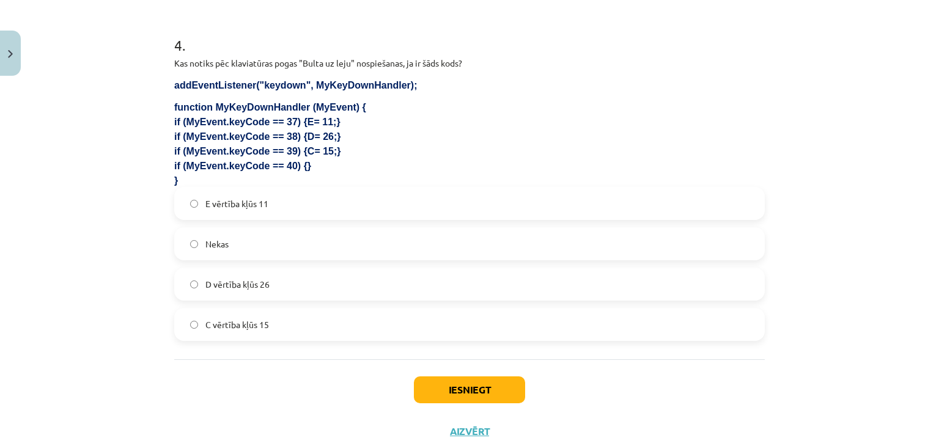
click at [503, 237] on label "Nekas" at bounding box center [469, 244] width 588 height 31
click at [442, 385] on button "Iesniegt" at bounding box center [469, 389] width 111 height 27
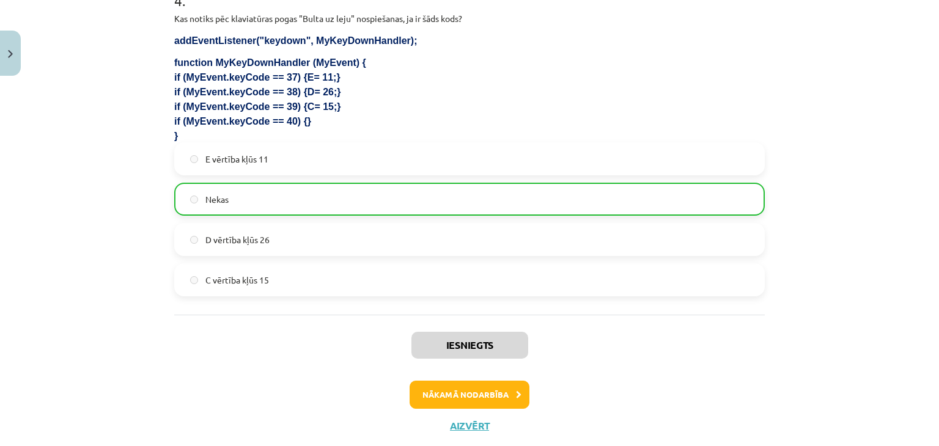
scroll to position [1047, 0]
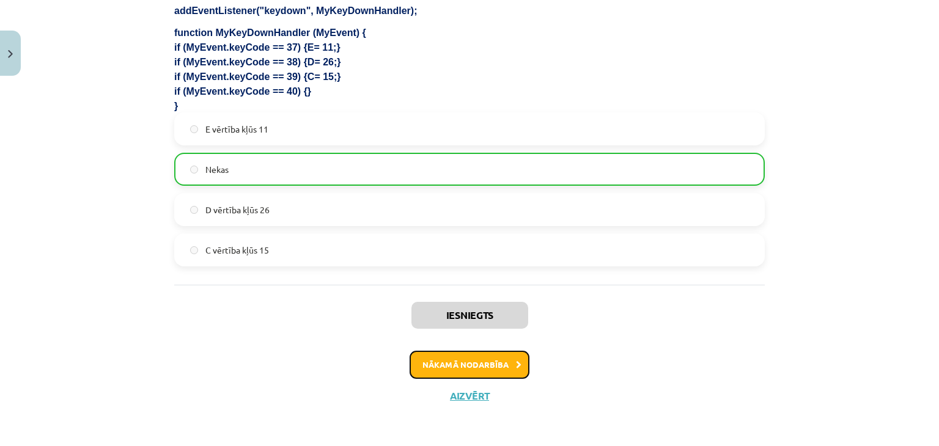
click at [464, 359] on button "Nākamā nodarbība" at bounding box center [469, 365] width 120 height 28
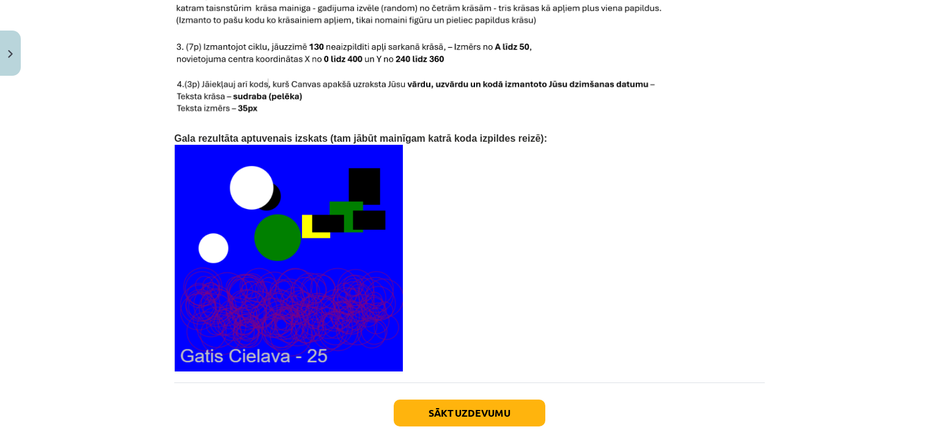
scroll to position [2605, 0]
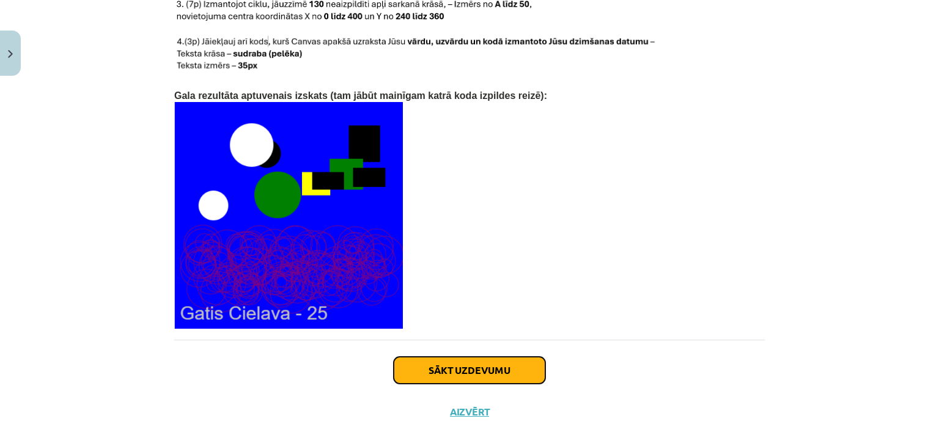
click at [449, 357] on button "Sākt uzdevumu" at bounding box center [469, 370] width 152 height 27
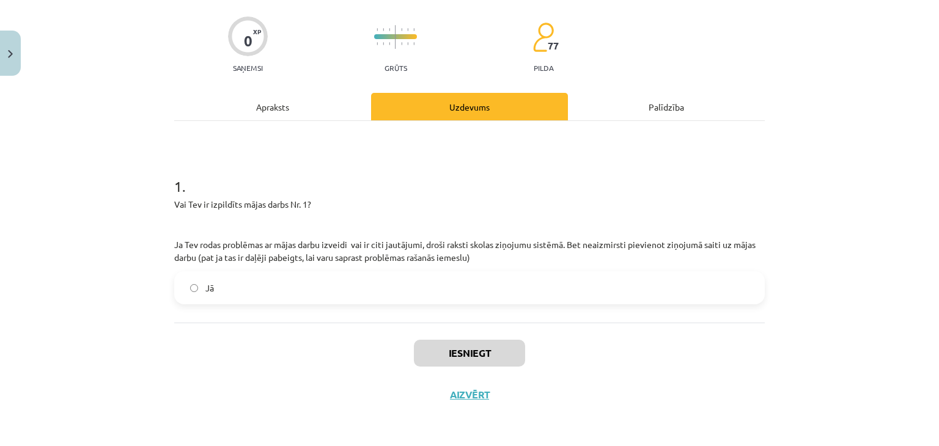
scroll to position [31, 0]
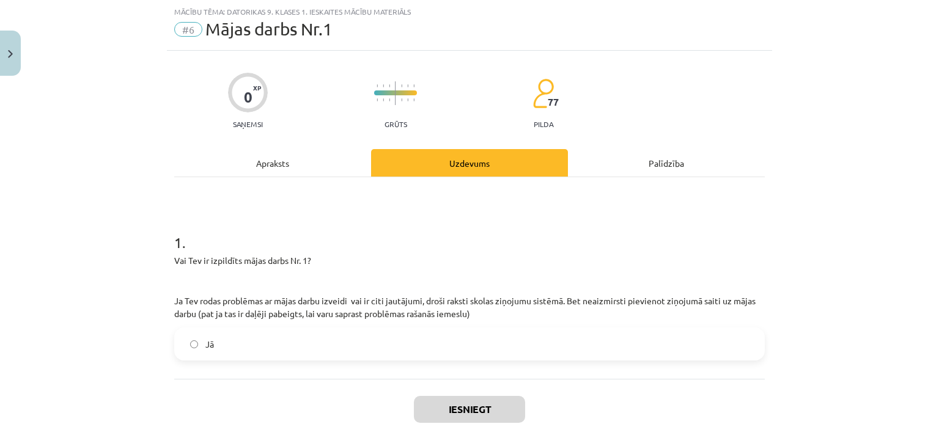
click at [650, 332] on label "Jā" at bounding box center [469, 344] width 588 height 31
click at [312, 389] on div "Iesniegt Aizvērt" at bounding box center [469, 422] width 590 height 86
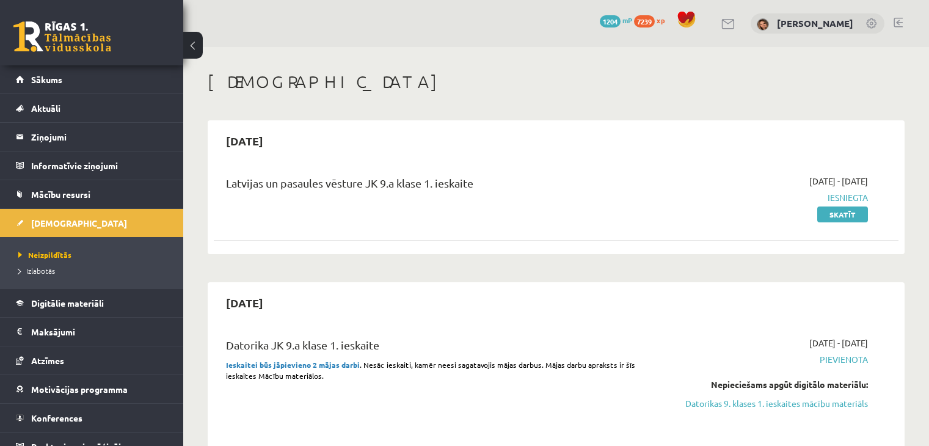
scroll to position [124, 0]
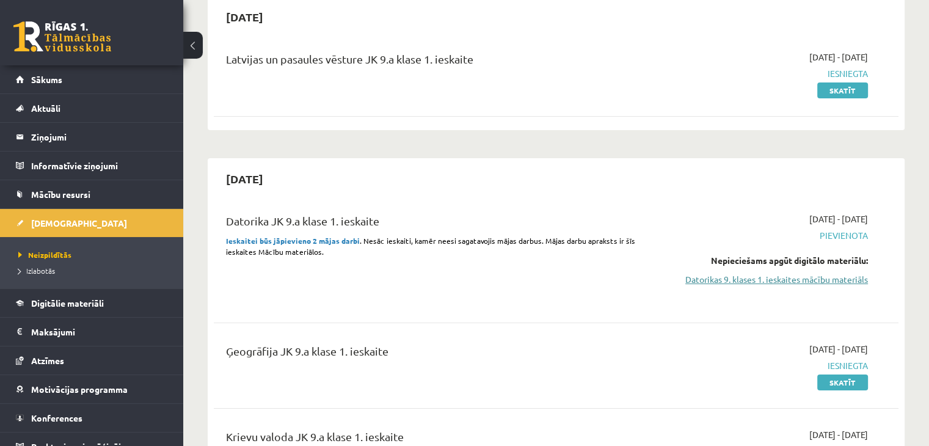
click at [818, 280] on link "Datorikas 9. klases 1. ieskaites mācību materiāls" at bounding box center [768, 279] width 202 height 13
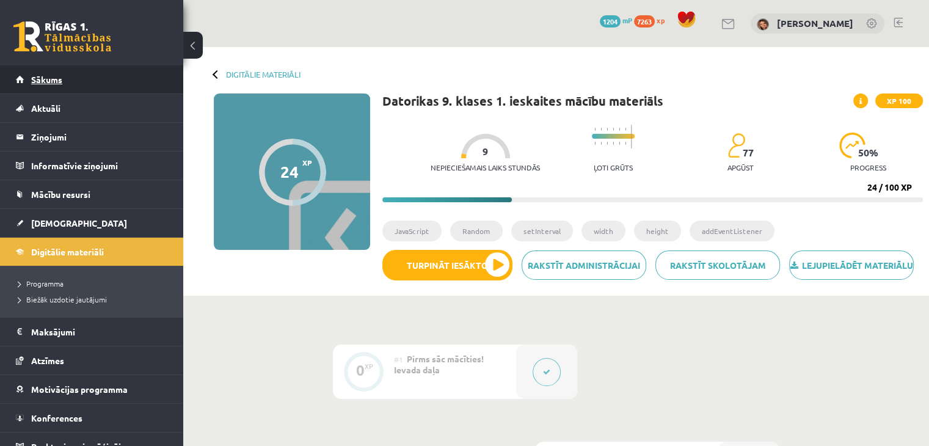
click at [48, 81] on span "Sākums" at bounding box center [46, 79] width 31 height 11
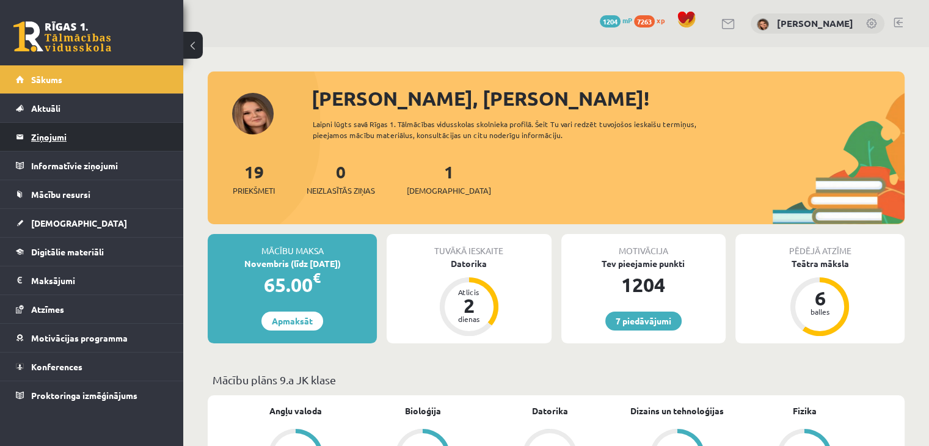
click at [57, 140] on legend "Ziņojumi 0" at bounding box center [99, 137] width 137 height 28
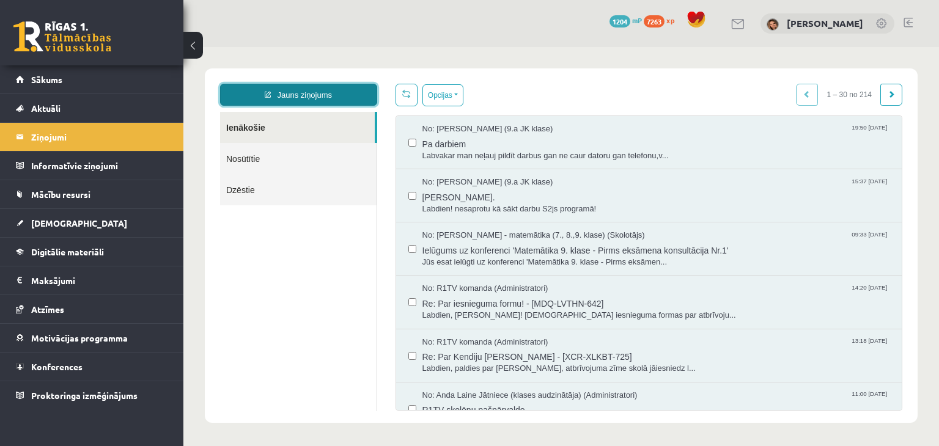
click at [299, 101] on link "Jauns ziņojums" at bounding box center [298, 95] width 157 height 22
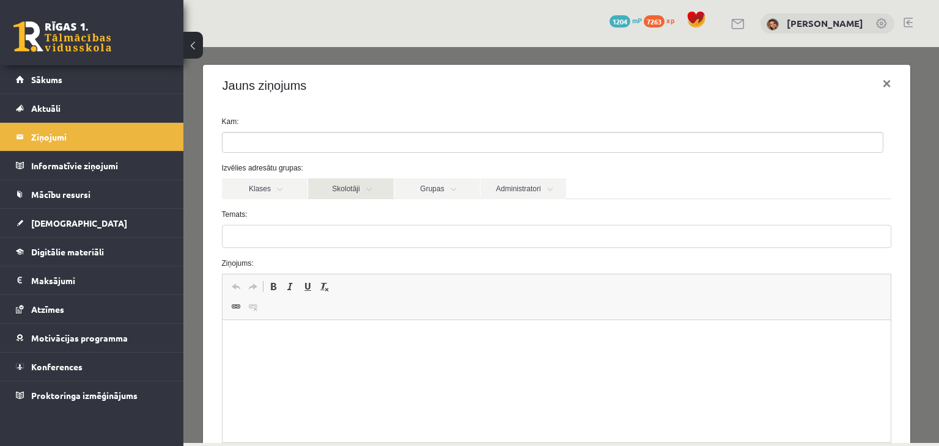
click at [362, 188] on link "Skolotāji" at bounding box center [351, 188] width 86 height 21
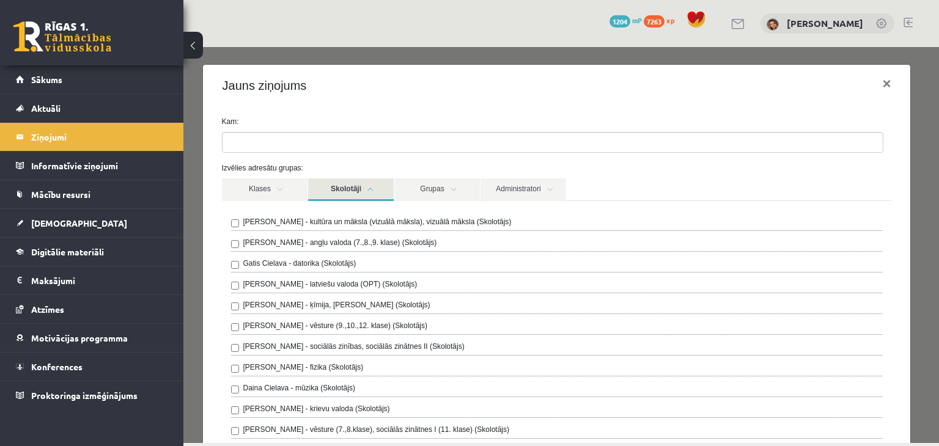
click at [342, 263] on label "Gatis Cielava - datorika (Skolotājs)" at bounding box center [299, 263] width 113 height 11
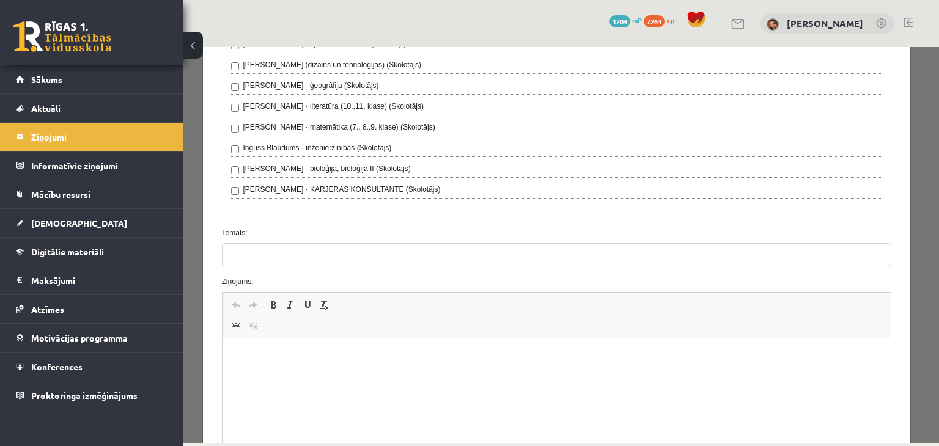
scroll to position [483, 0]
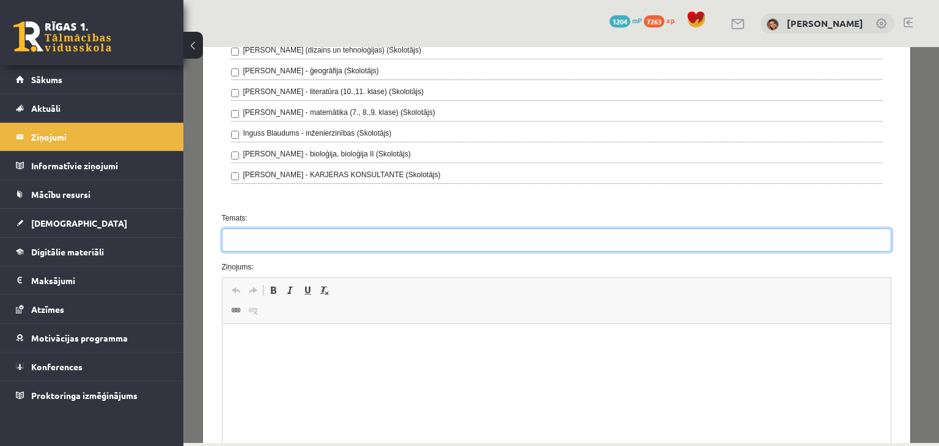
click at [326, 242] on input "Temats:" at bounding box center [557, 240] width 670 height 23
type input "**********"
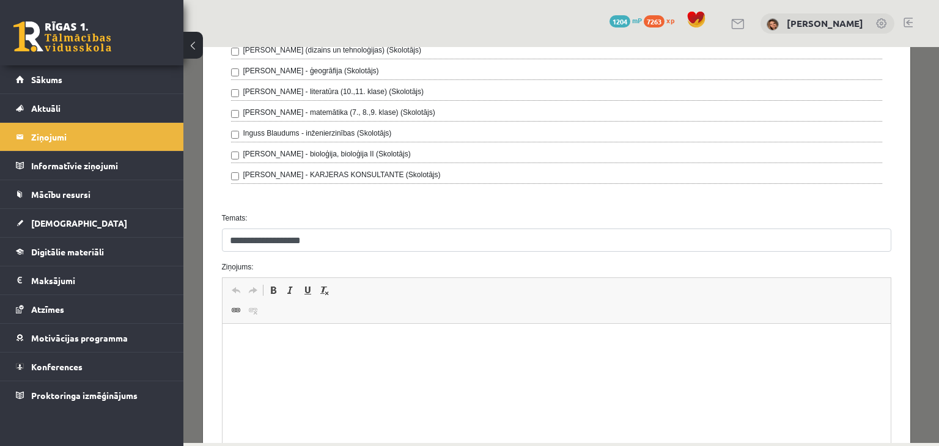
click at [247, 333] on html at bounding box center [556, 342] width 668 height 37
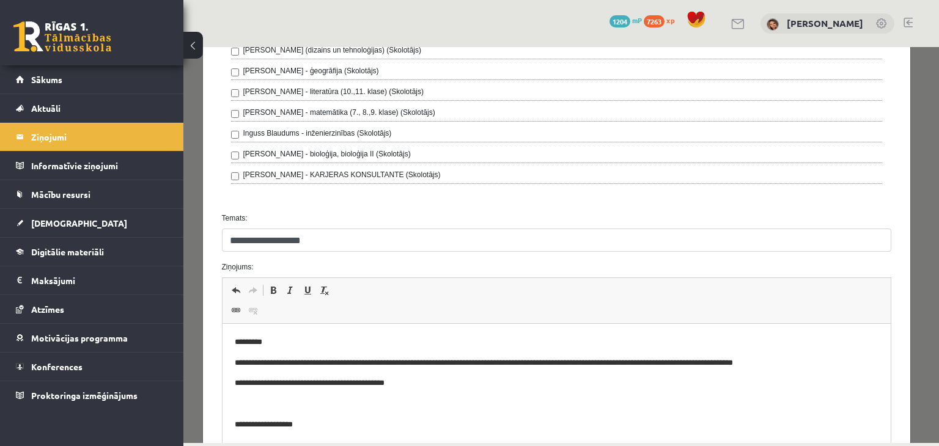
click at [558, 366] on p "**********" at bounding box center [551, 363] width 635 height 13
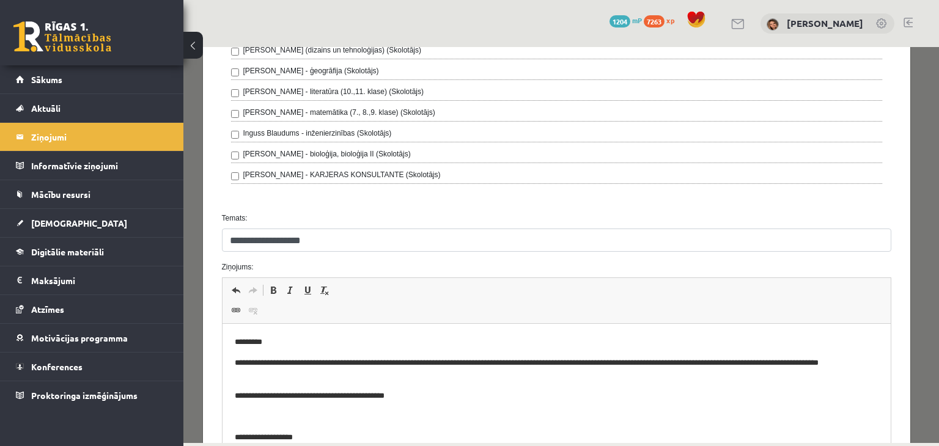
click at [274, 376] on p "**********" at bounding box center [547, 370] width 626 height 26
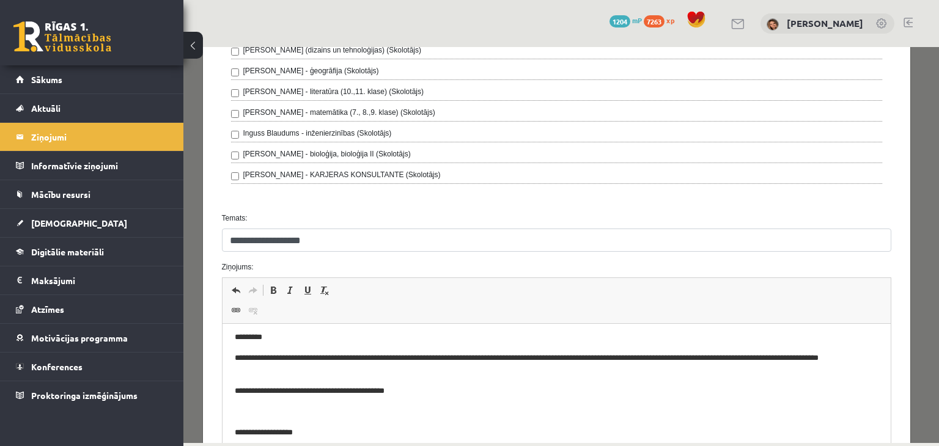
scroll to position [10, 0]
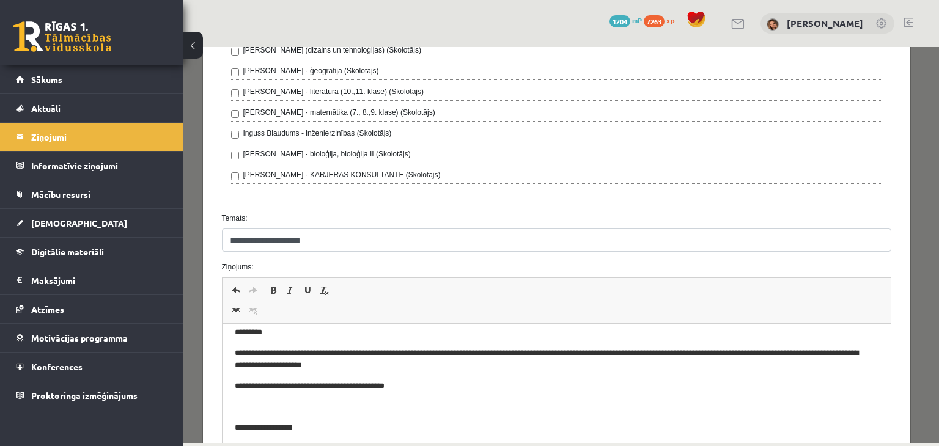
click at [307, 386] on p "**********" at bounding box center [547, 386] width 626 height 13
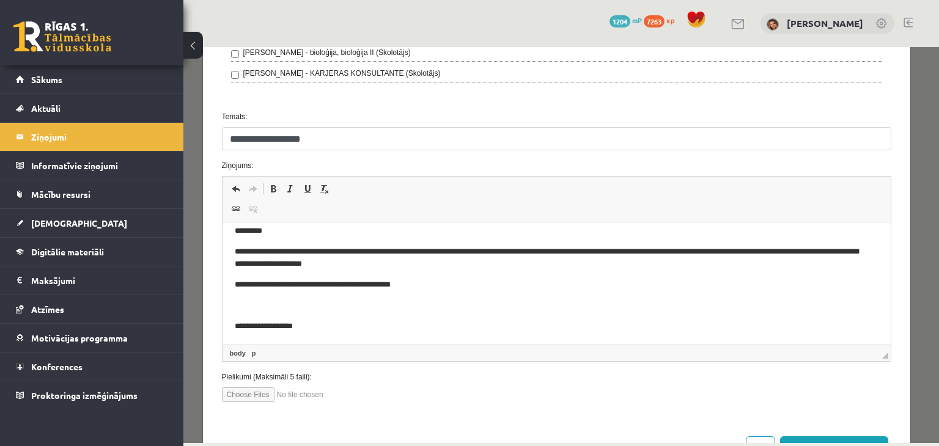
scroll to position [627, 0]
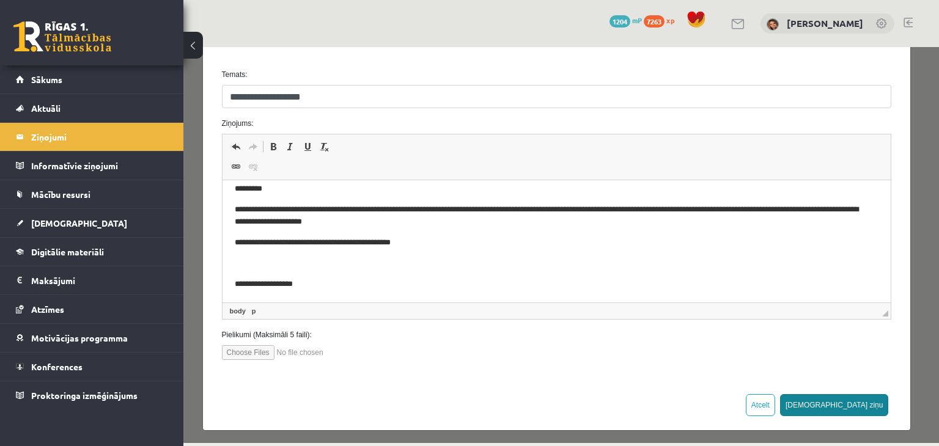
click at [868, 394] on button "Sūtīt ziņu" at bounding box center [834, 405] width 109 height 22
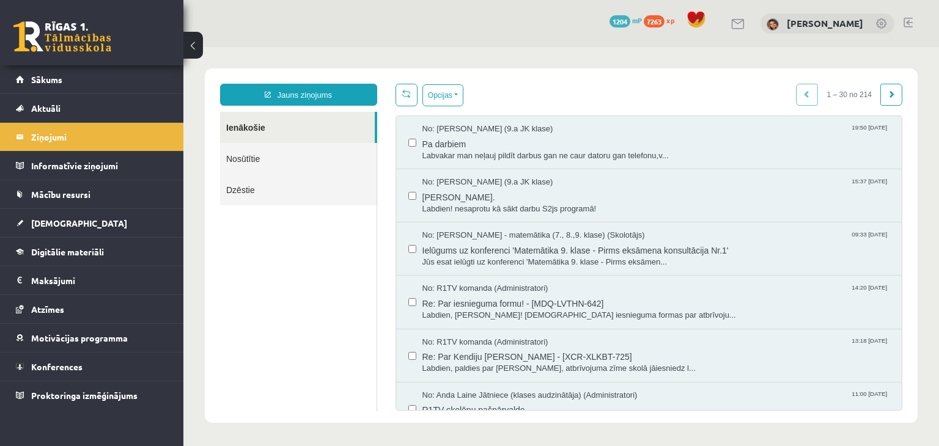
scroll to position [0, 0]
click at [100, 74] on link "Sākums" at bounding box center [92, 79] width 152 height 28
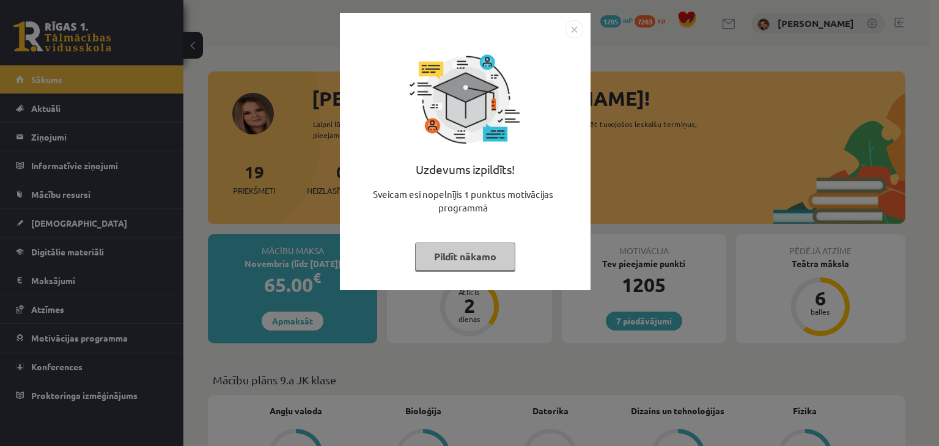
click at [574, 31] on img "Close" at bounding box center [574, 29] width 18 height 18
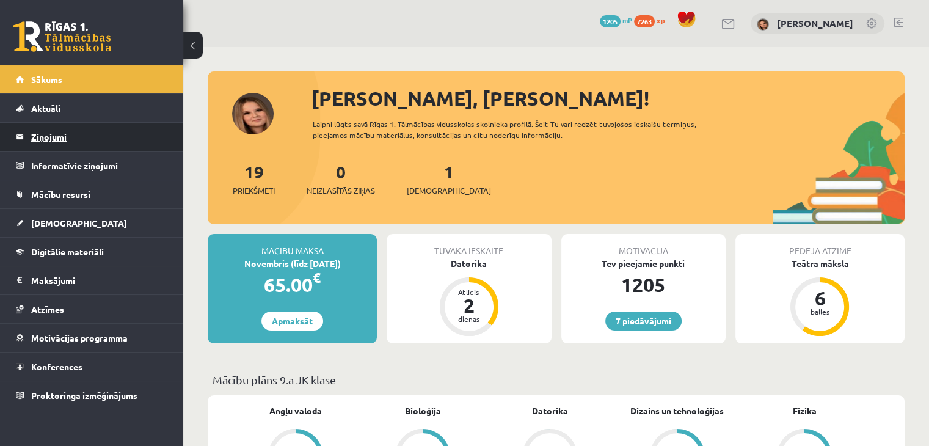
click at [60, 137] on legend "Ziņojumi 0" at bounding box center [99, 137] width 137 height 28
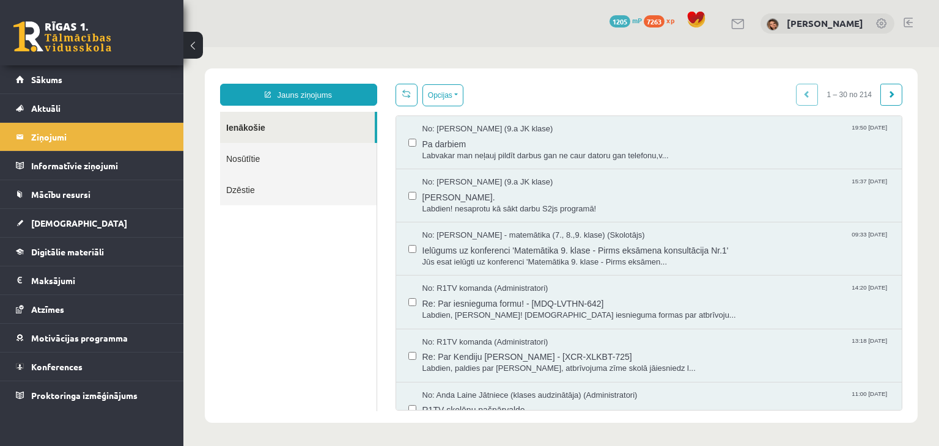
click at [254, 162] on link "Nosūtītie" at bounding box center [298, 158] width 156 height 31
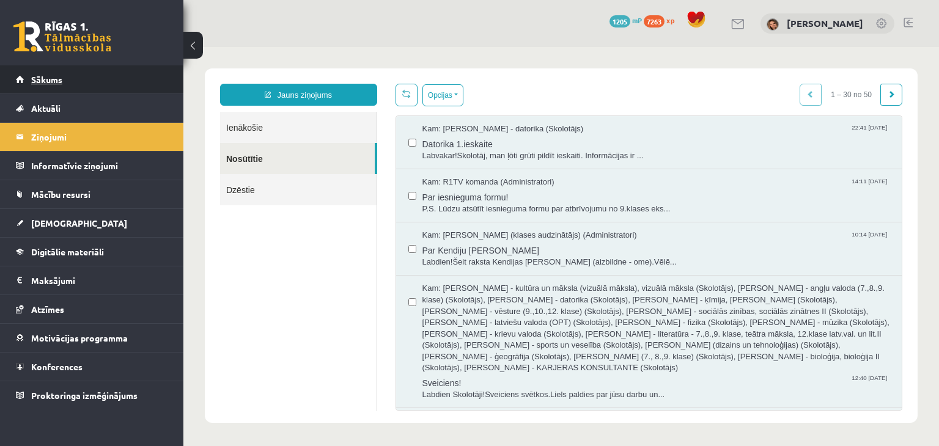
click at [56, 83] on span "Sākums" at bounding box center [46, 79] width 31 height 11
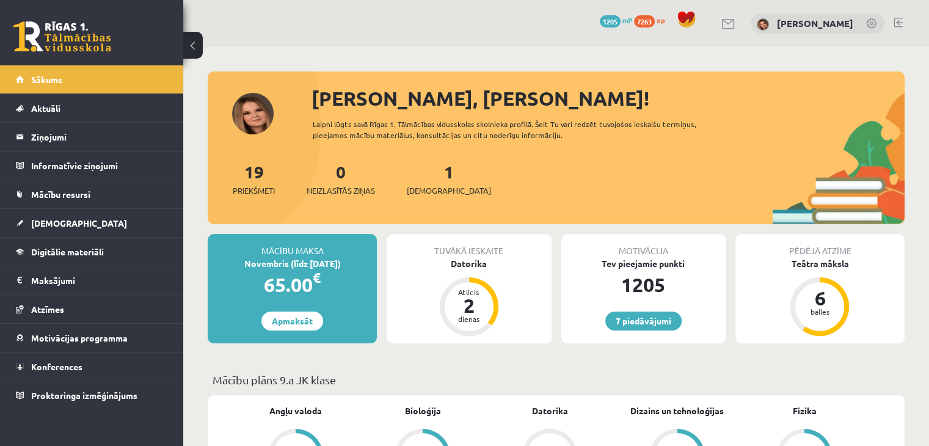
click at [59, 142] on legend "Ziņojumi 0" at bounding box center [99, 137] width 137 height 28
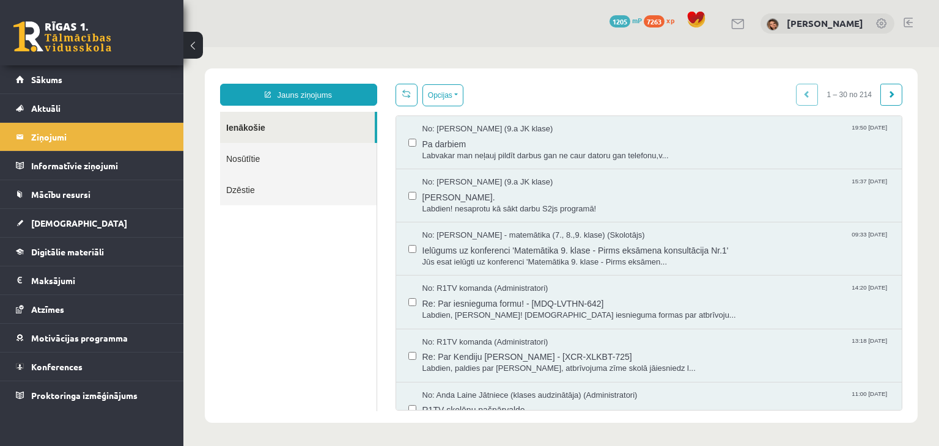
click at [257, 161] on link "Nosūtītie" at bounding box center [298, 158] width 156 height 31
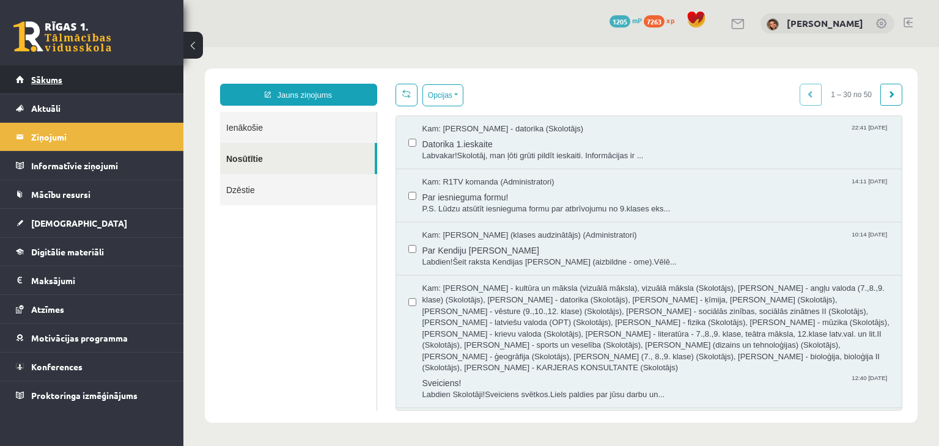
click at [54, 81] on span "Sākums" at bounding box center [46, 79] width 31 height 11
